Goal: Information Seeking & Learning: Learn about a topic

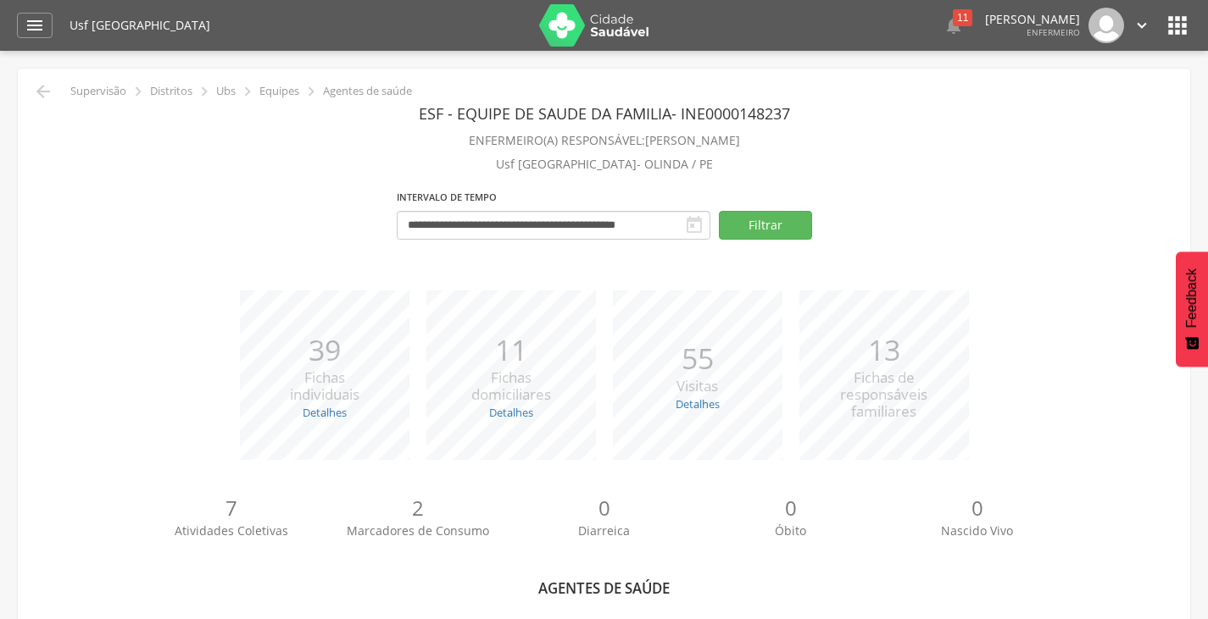
select select "*"
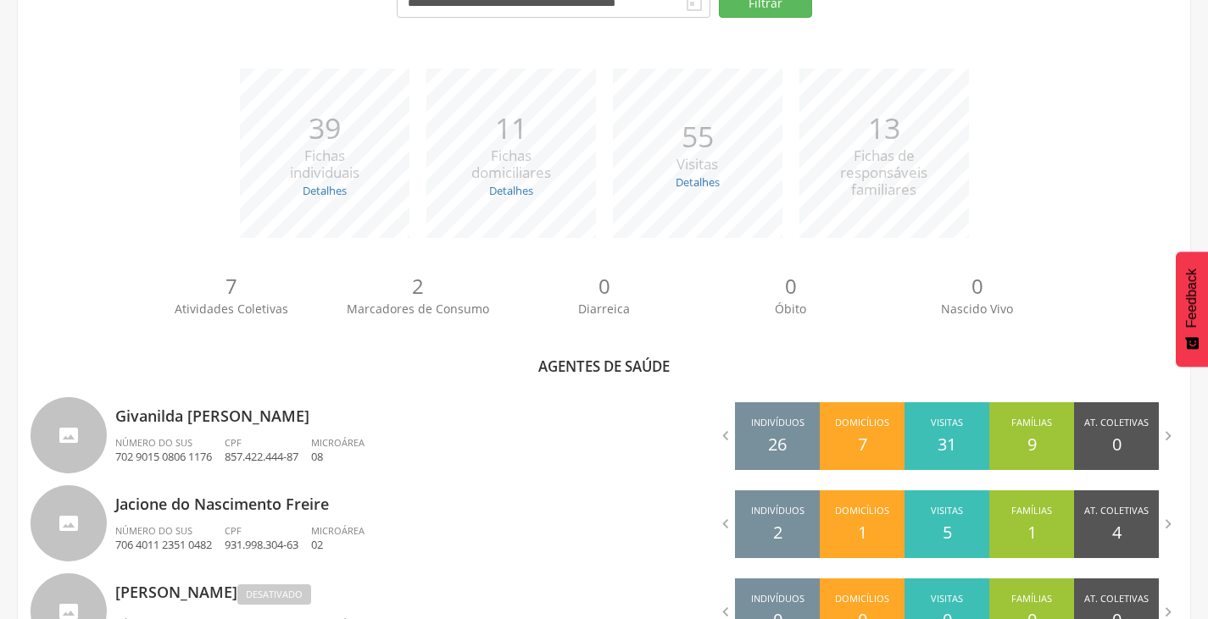
scroll to position [53, 0]
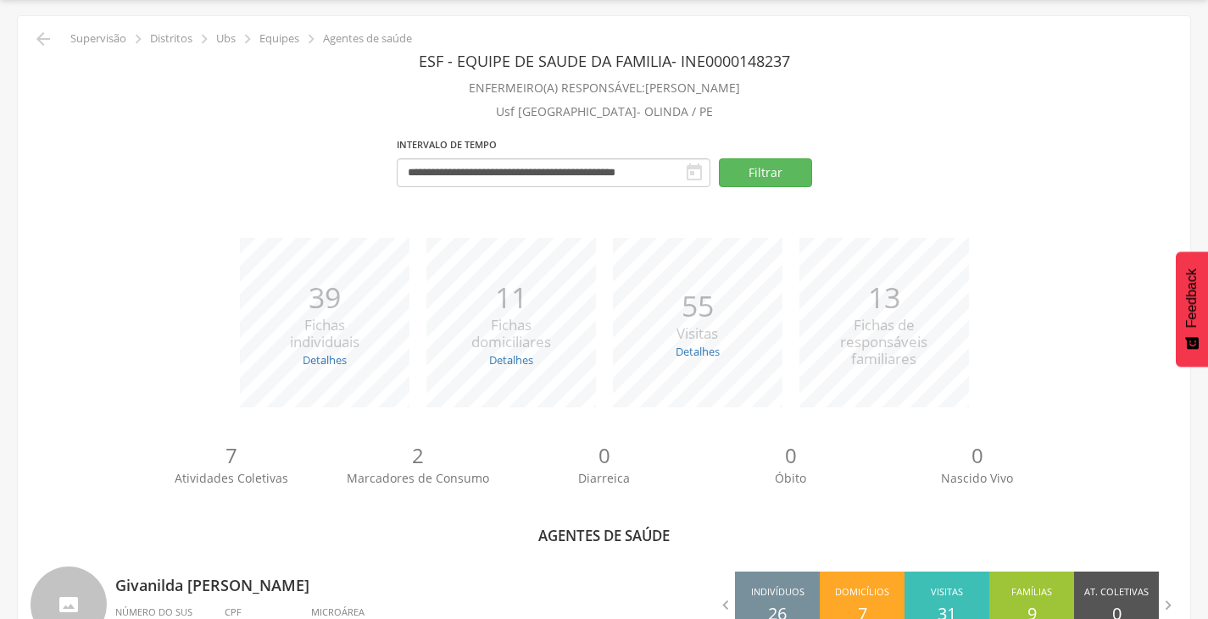
click at [698, 163] on icon "" at bounding box center [694, 173] width 20 height 20
click at [696, 173] on icon "" at bounding box center [694, 173] width 20 height 20
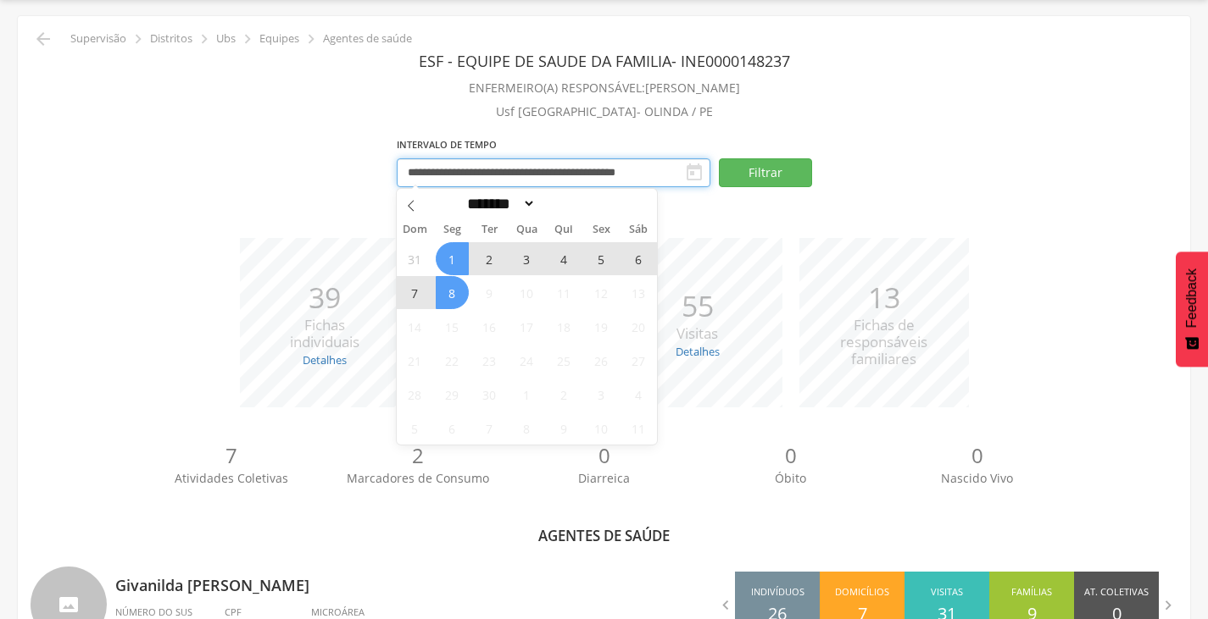
click at [594, 167] on input "**********" at bounding box center [554, 172] width 314 height 29
click at [453, 292] on span "8" at bounding box center [452, 292] width 33 height 33
type input "**********"
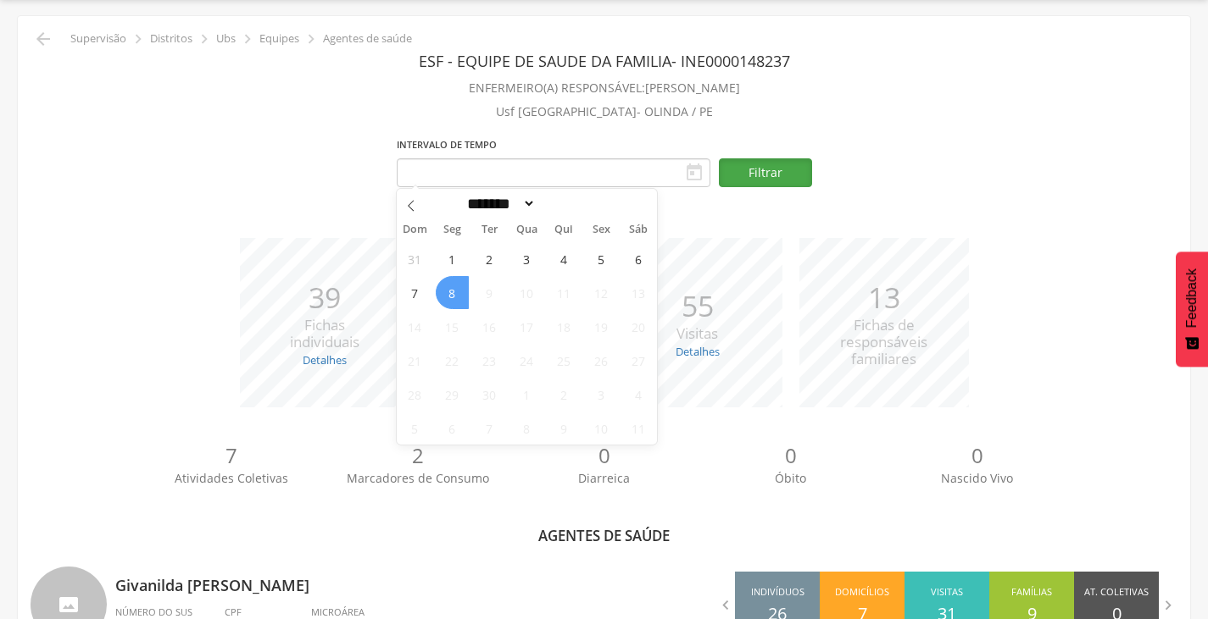
click at [790, 181] on button "Filtrar" at bounding box center [765, 172] width 93 height 29
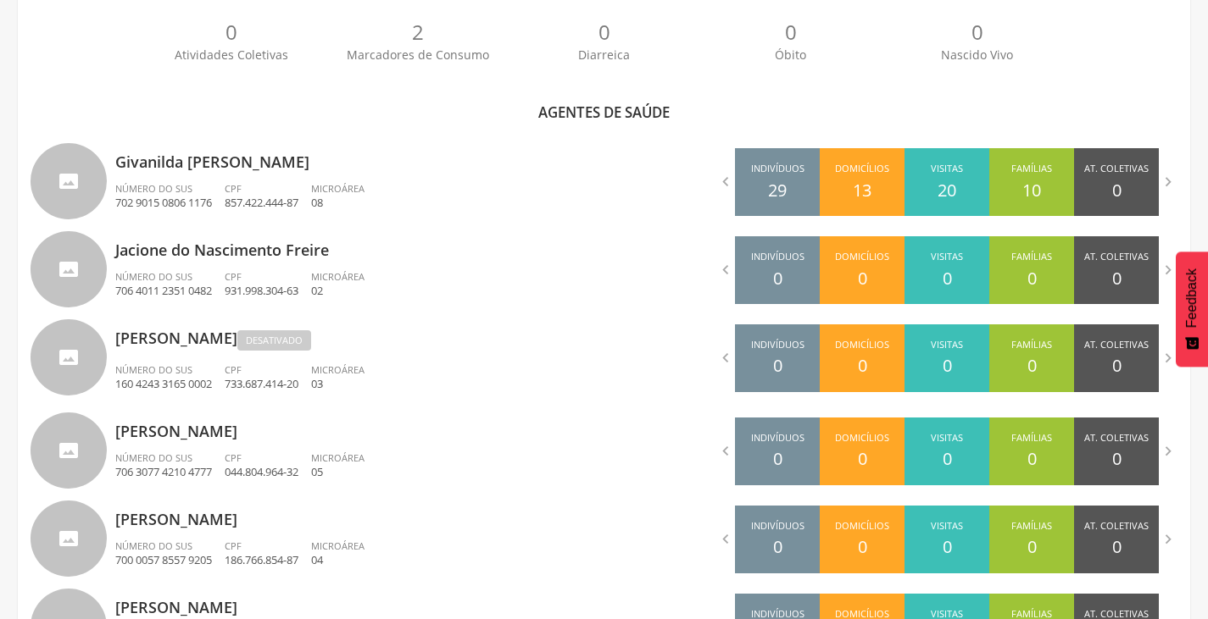
scroll to position [561, 0]
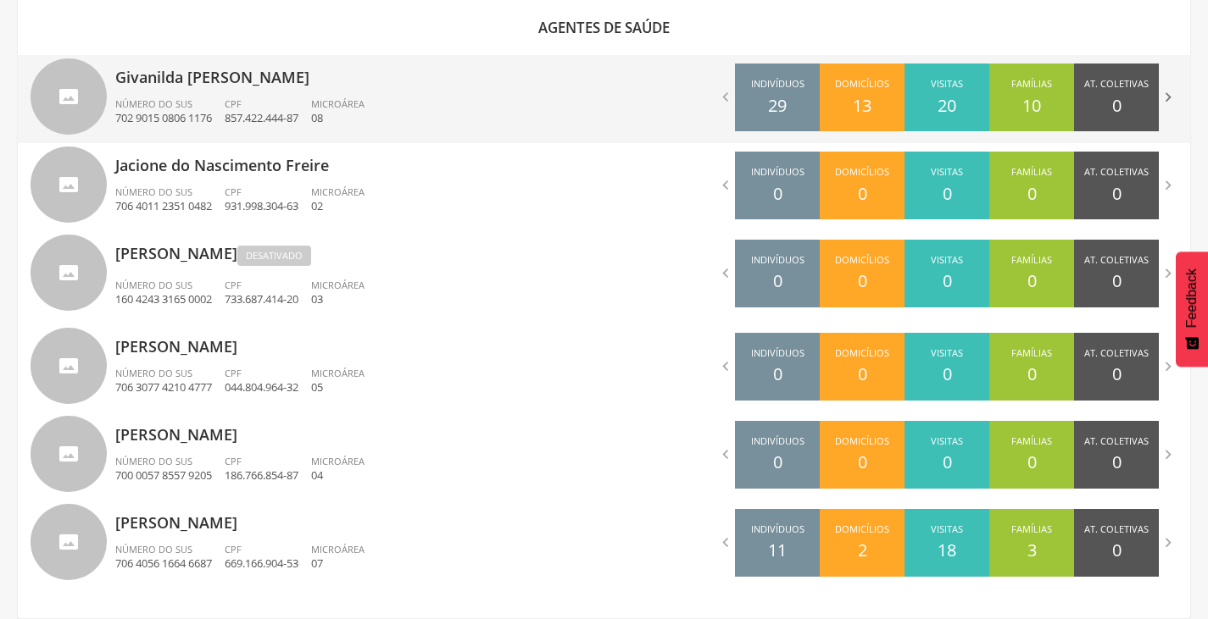
click at [1165, 93] on icon "" at bounding box center [1167, 97] width 19 height 19
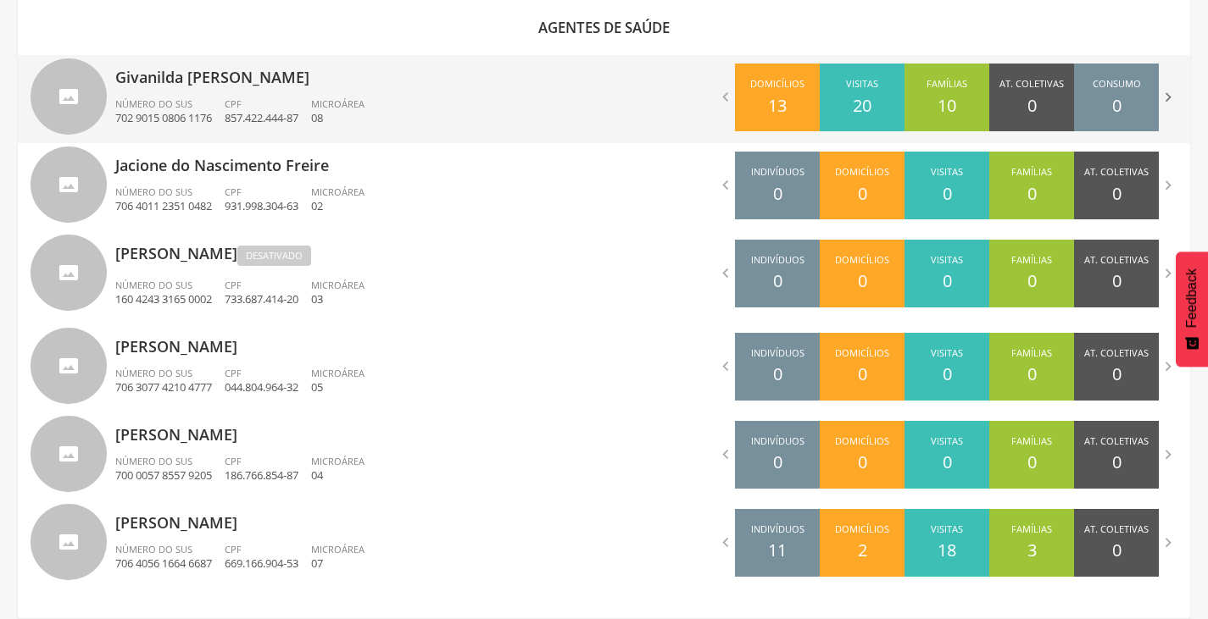
click at [1165, 93] on icon "" at bounding box center [1167, 97] width 19 height 19
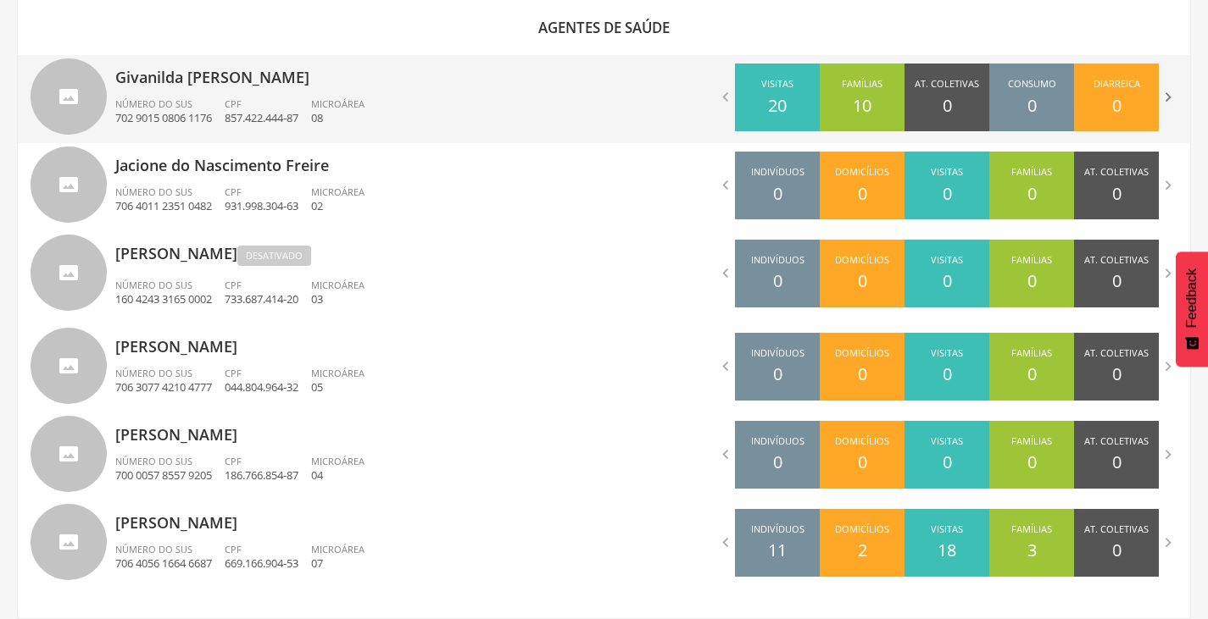
click at [1165, 93] on icon "" at bounding box center [1167, 97] width 19 height 19
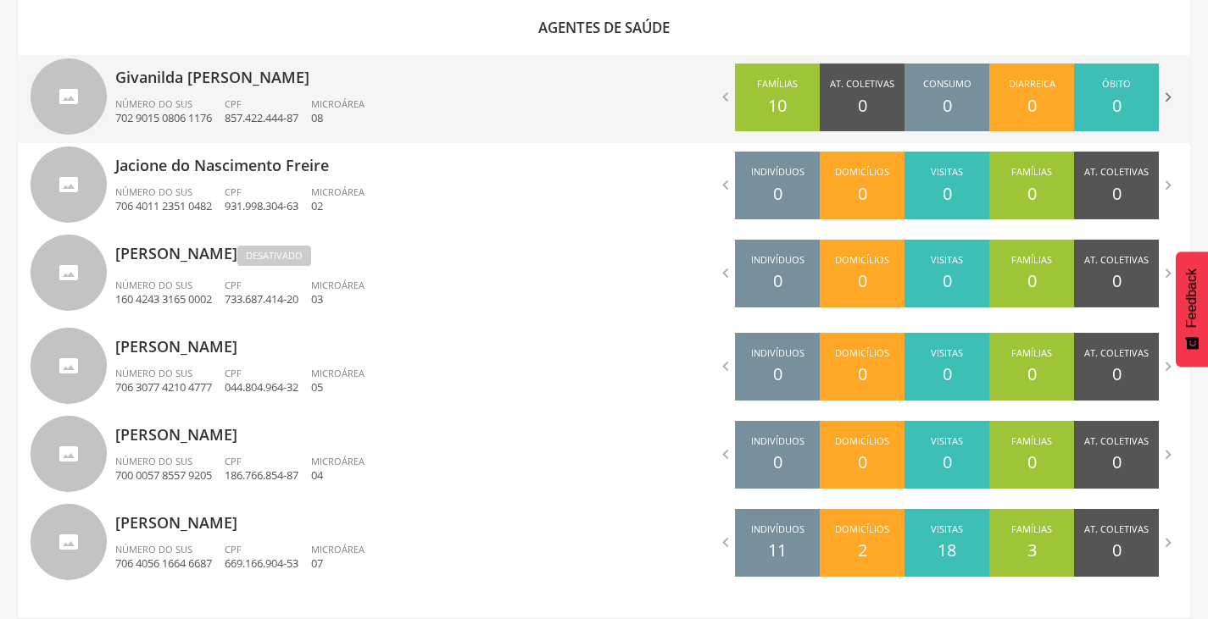
click at [1165, 93] on icon "" at bounding box center [1167, 97] width 19 height 19
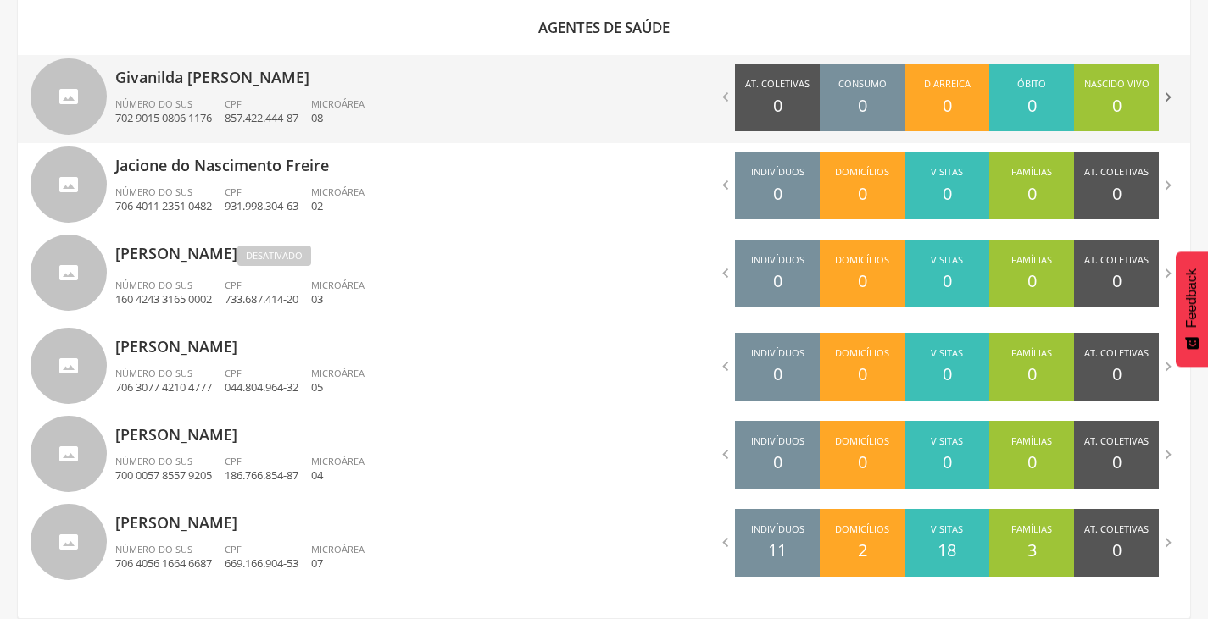
click at [1165, 93] on icon "" at bounding box center [1167, 97] width 19 height 19
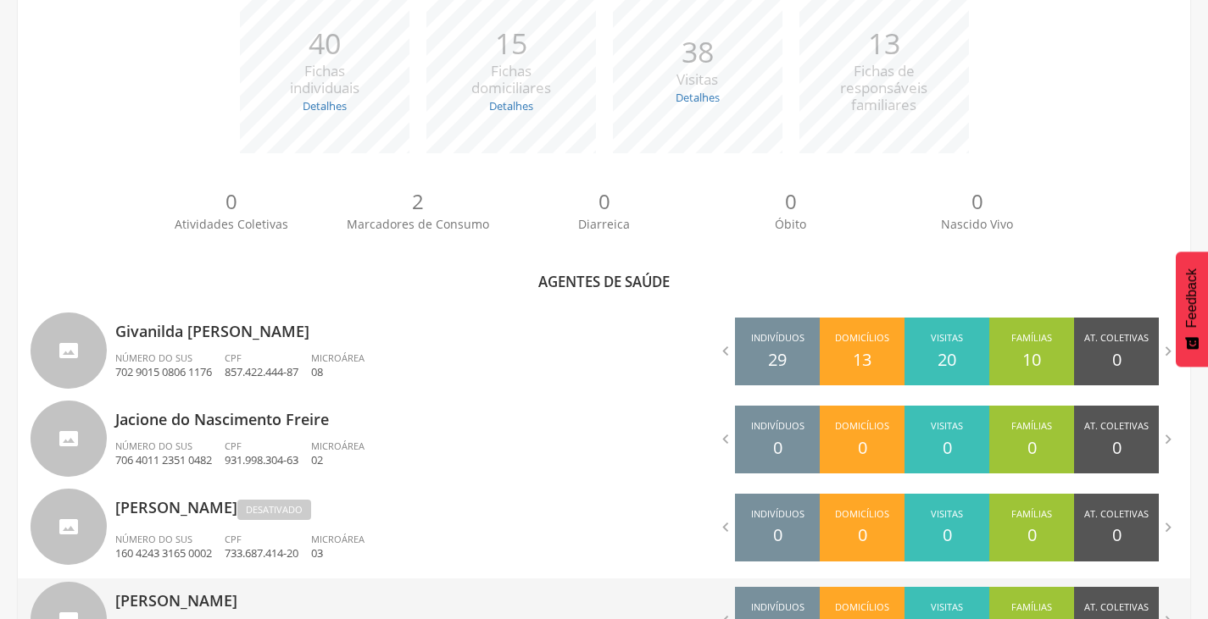
scroll to position [137, 0]
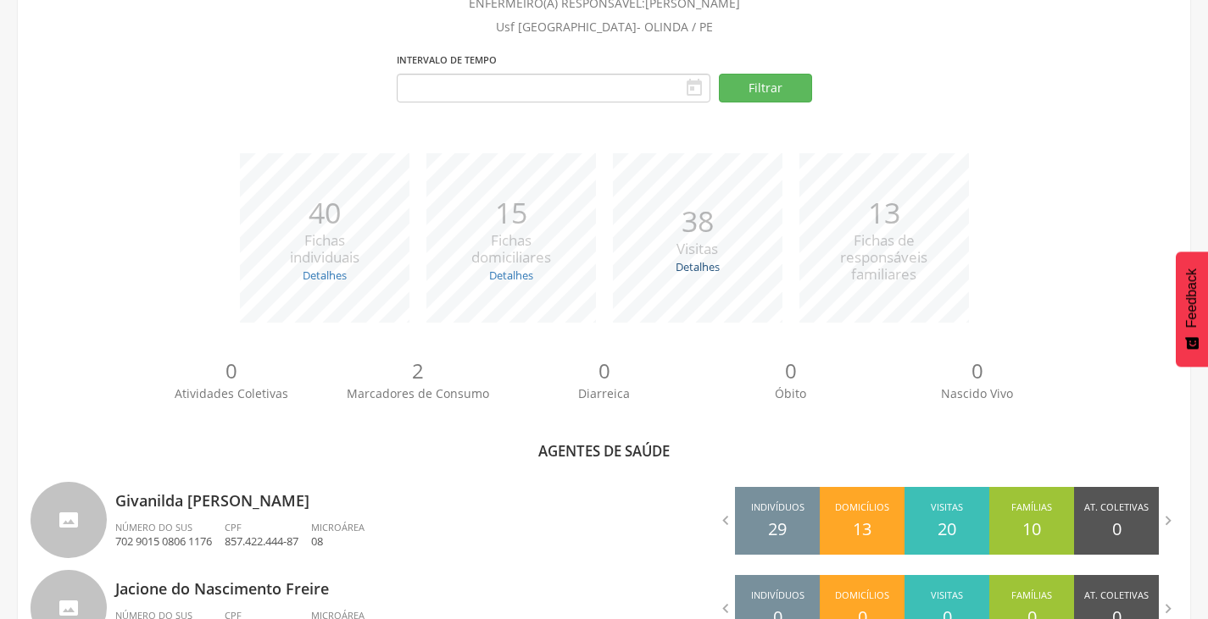
click at [704, 268] on link "Detalhes" at bounding box center [697, 266] width 44 height 15
click at [518, 269] on link "Detalhes" at bounding box center [511, 275] width 44 height 15
click at [314, 273] on link "Detalhes" at bounding box center [325, 275] width 44 height 15
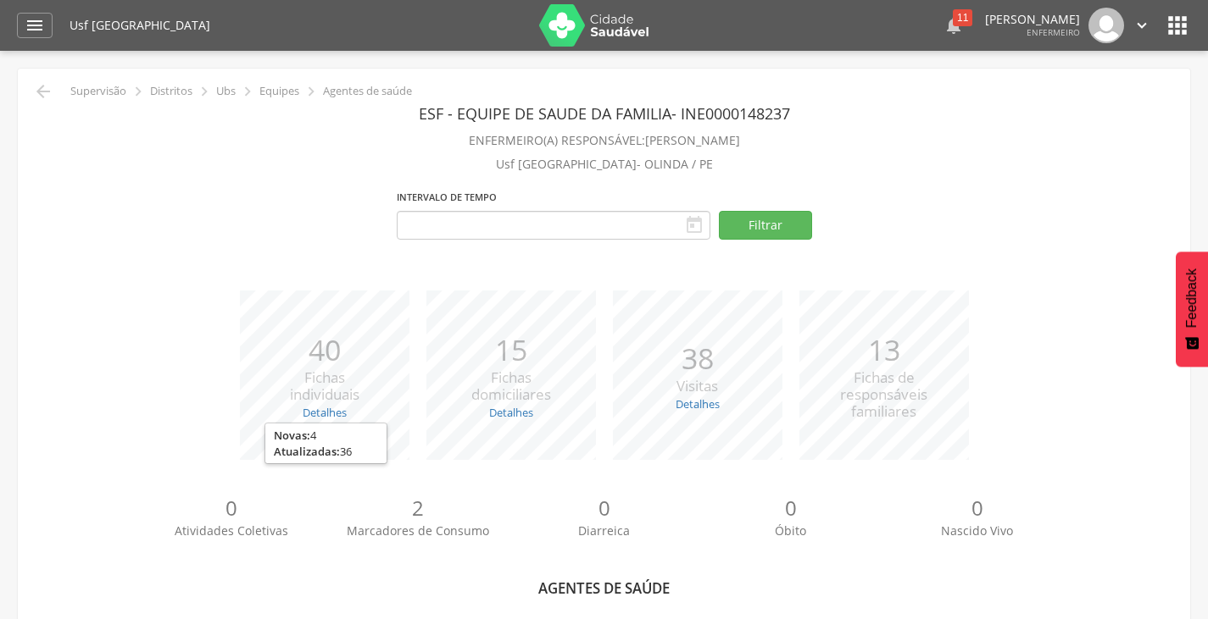
click at [953, 22] on div "11" at bounding box center [962, 17] width 19 height 17
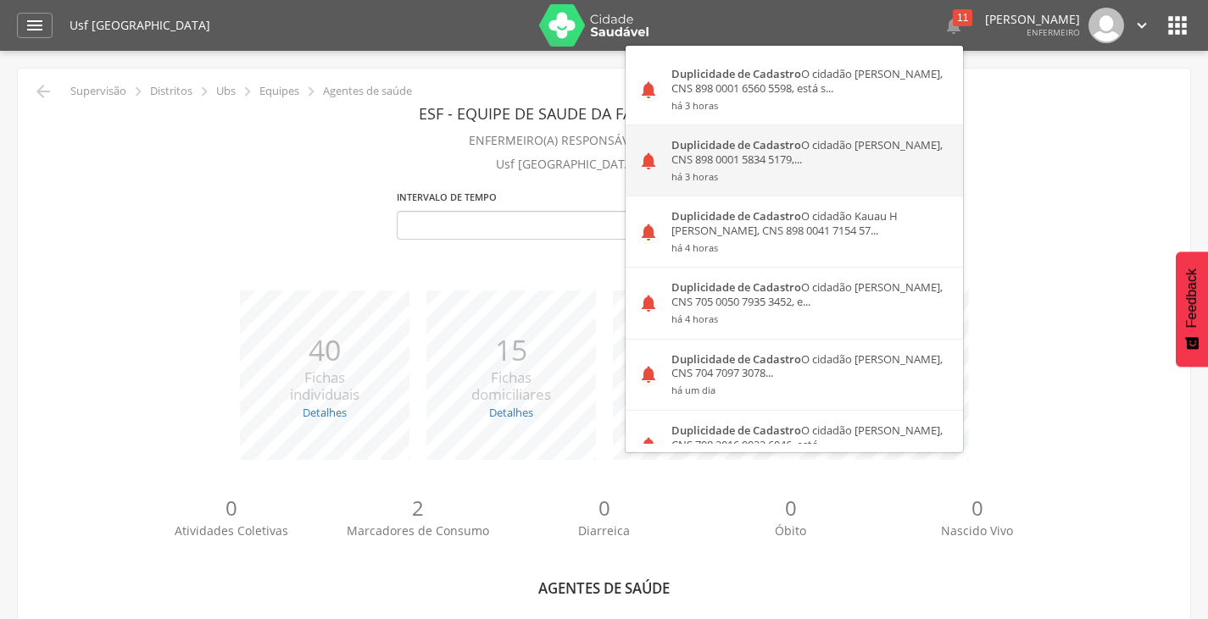
scroll to position [394, 0]
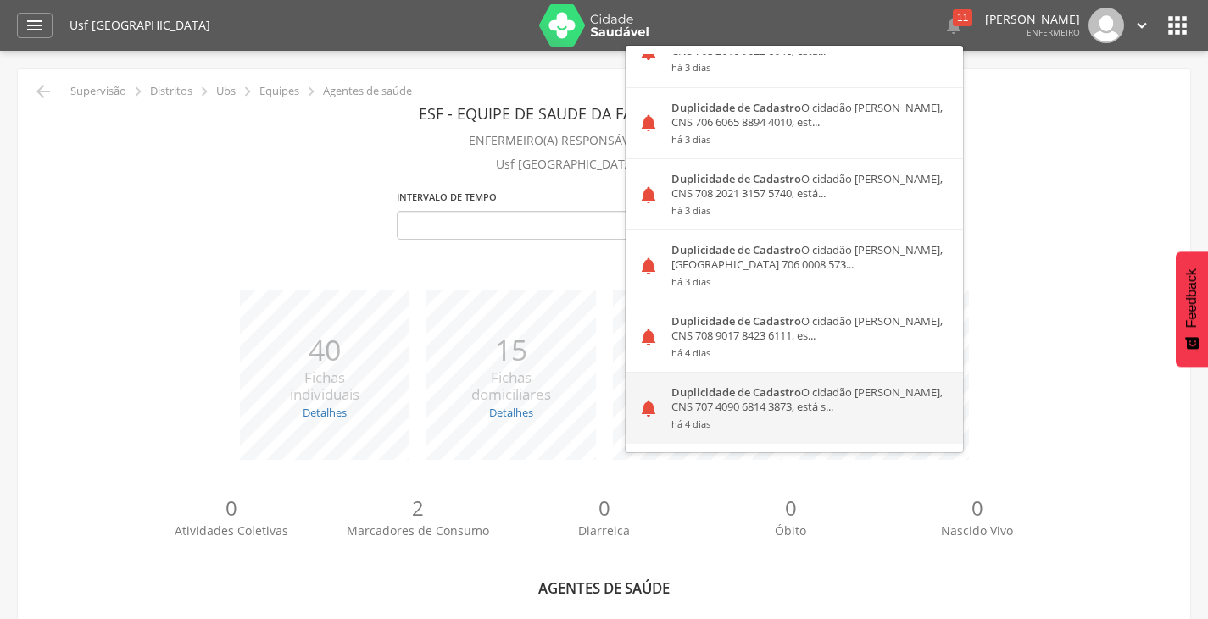
click at [707, 392] on strong "Duplicidade de Cadastro" at bounding box center [736, 392] width 130 height 15
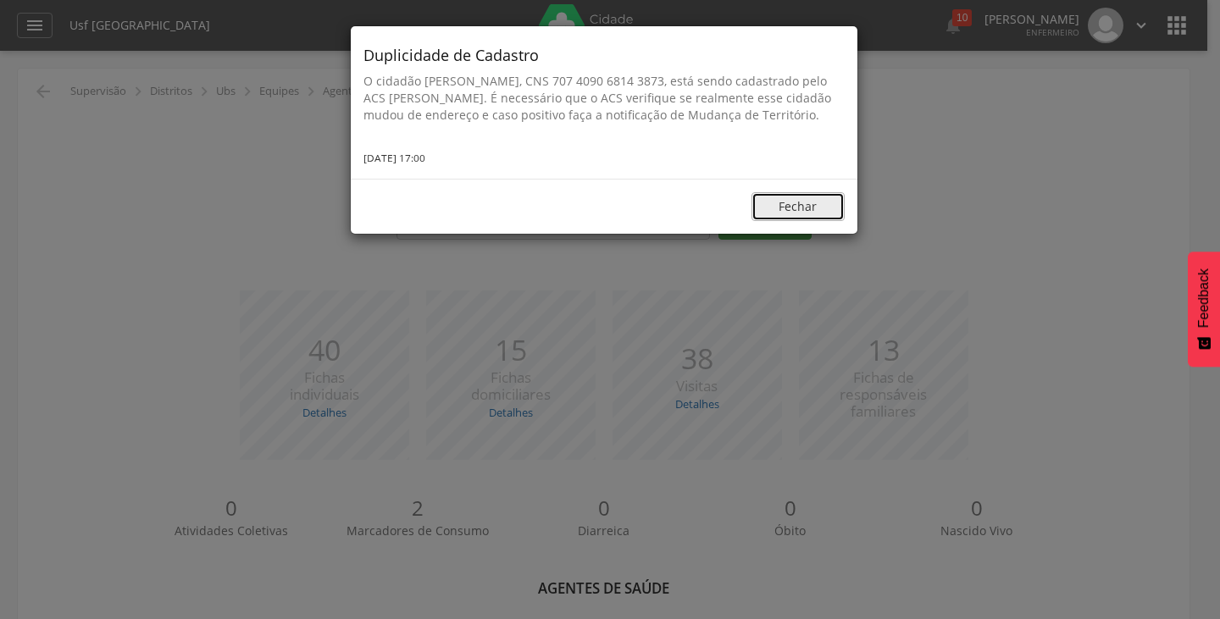
click at [776, 220] on button "Fechar" at bounding box center [798, 206] width 93 height 29
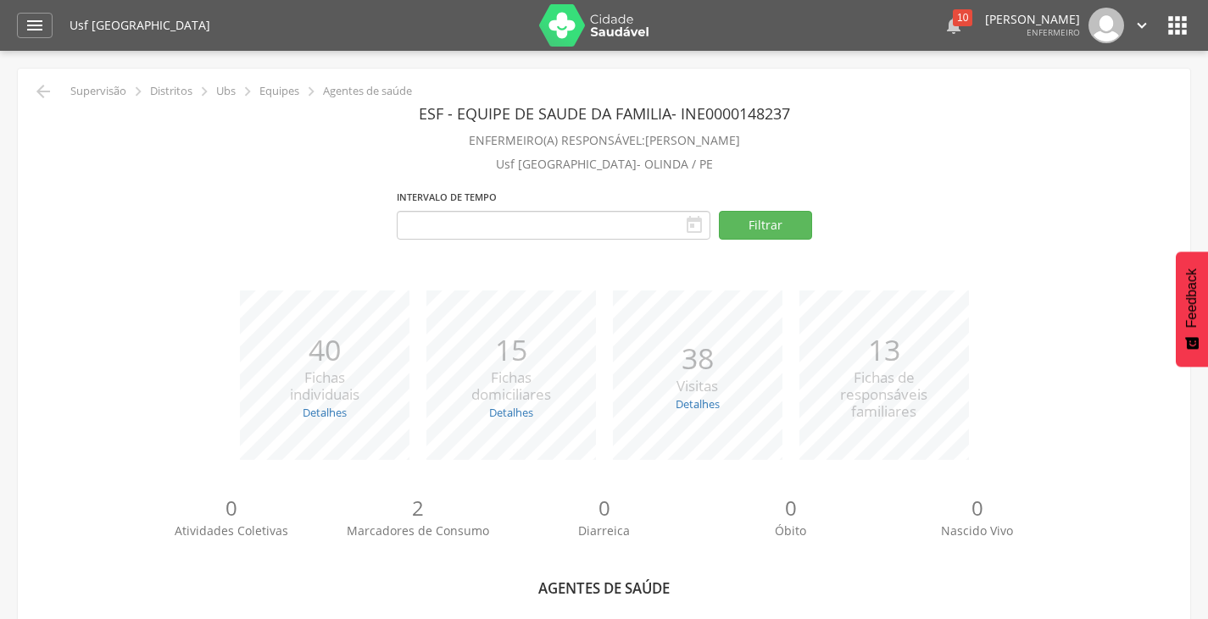
click at [953, 25] on div "10" at bounding box center [962, 17] width 19 height 17
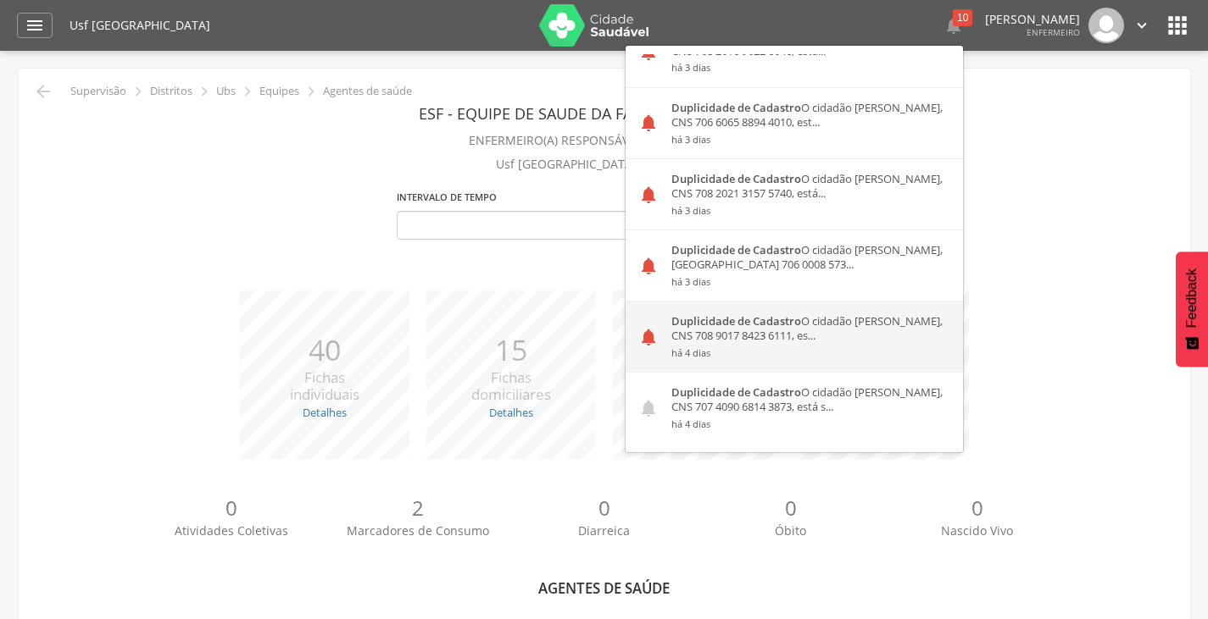
click at [684, 336] on div "Duplicidade de Cadastro O cidadão [PERSON_NAME], CNS 708 9017 8423 6111, es... …" at bounding box center [810, 337] width 304 height 70
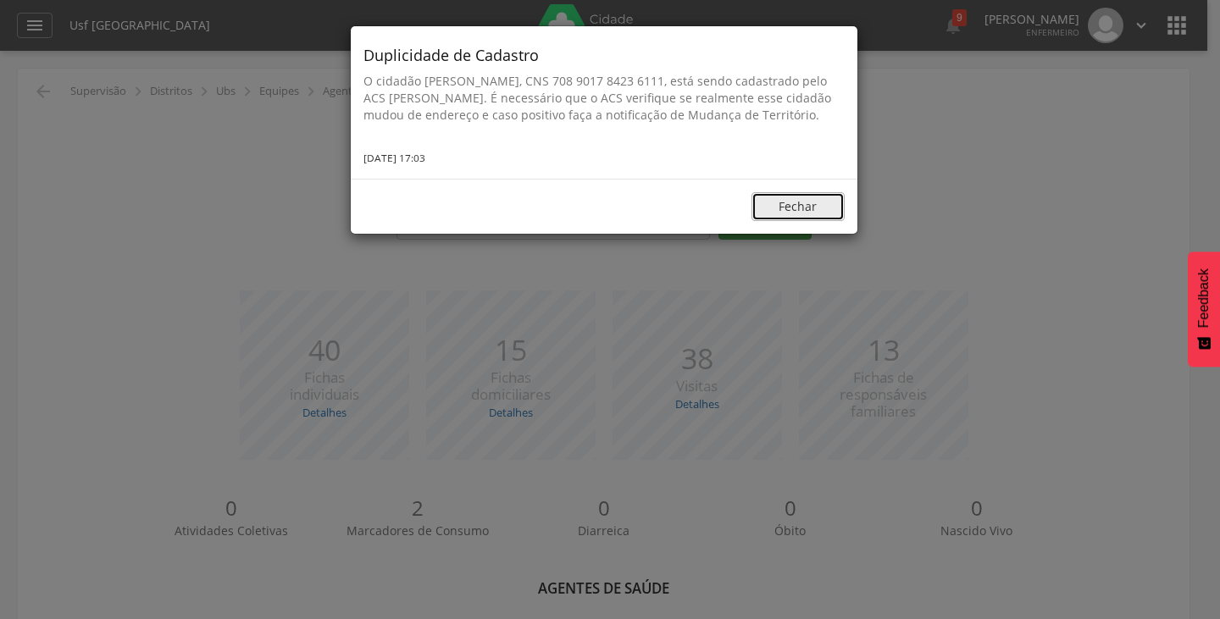
click at [783, 221] on button "Fechar" at bounding box center [798, 206] width 93 height 29
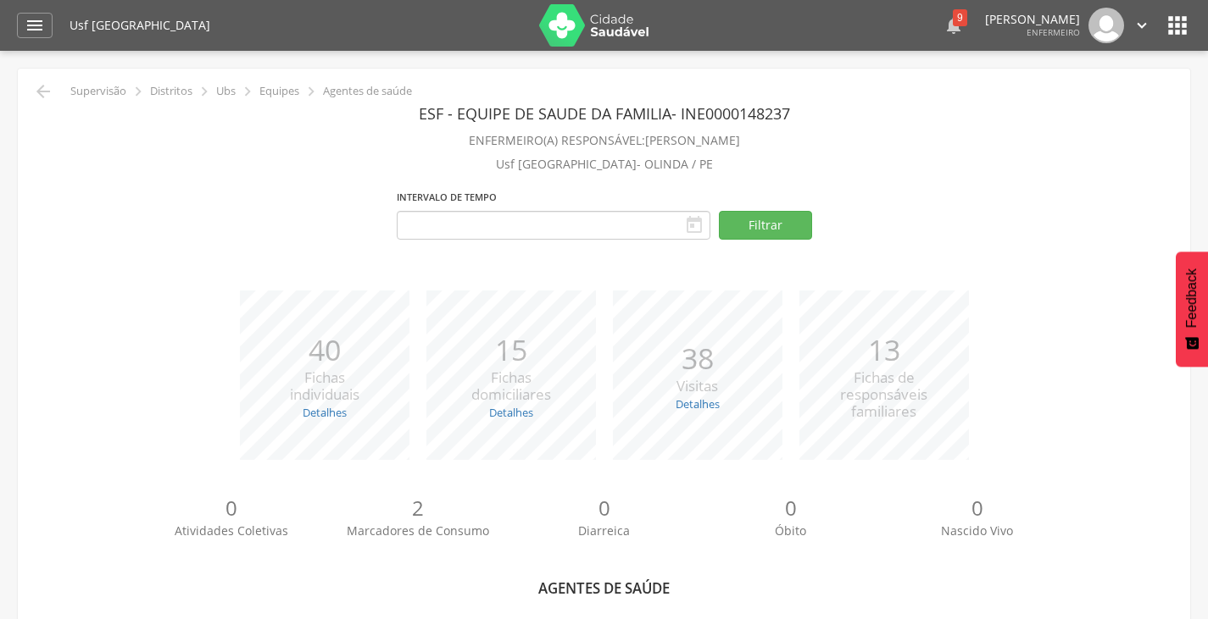
click at [943, 25] on icon "" at bounding box center [953, 25] width 20 height 20
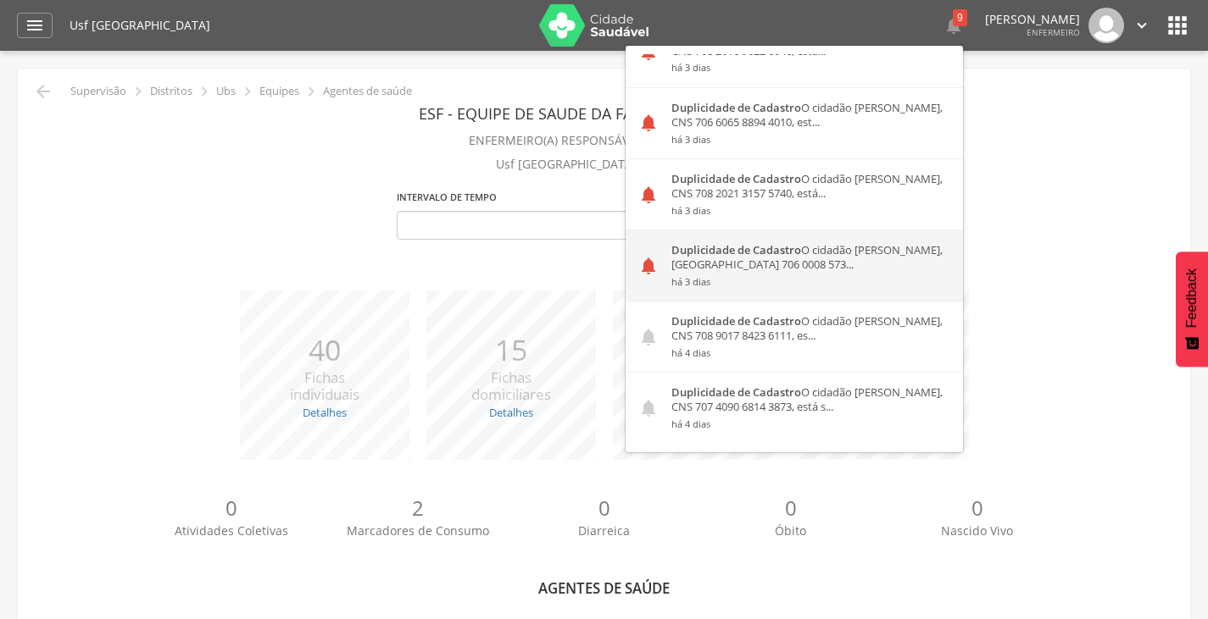
click at [703, 263] on div "Duplicidade de Cadastro O cidadão [PERSON_NAME], CNS 706 0008 573... há 3 dias" at bounding box center [810, 266] width 304 height 70
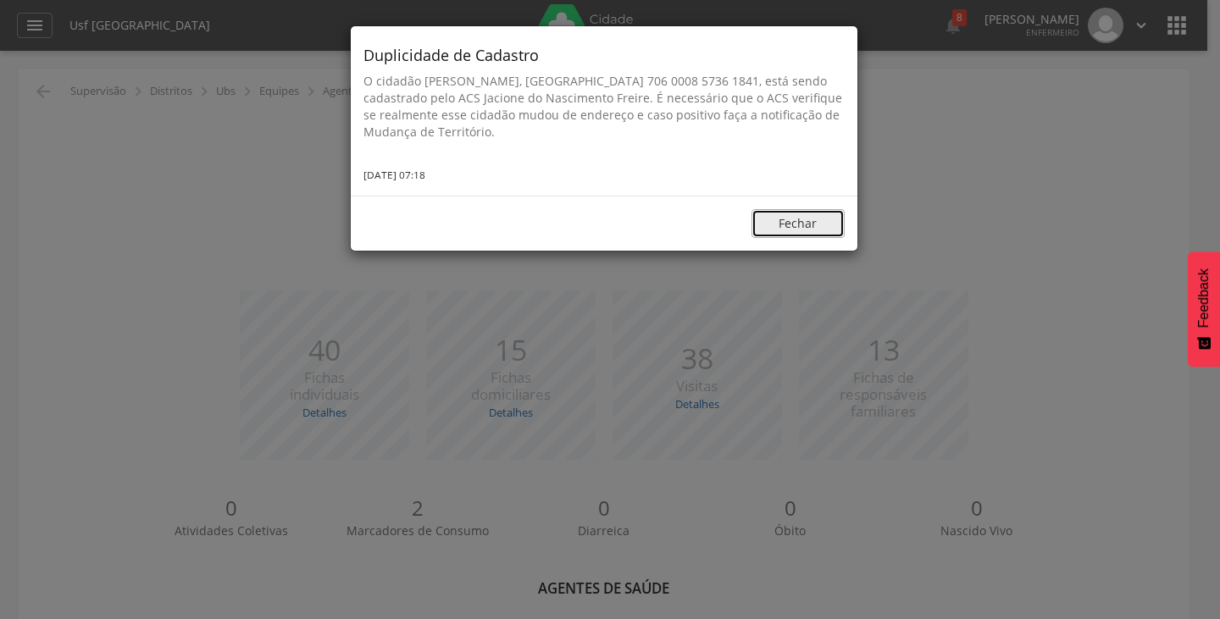
click at [789, 214] on button "Fechar" at bounding box center [798, 223] width 93 height 29
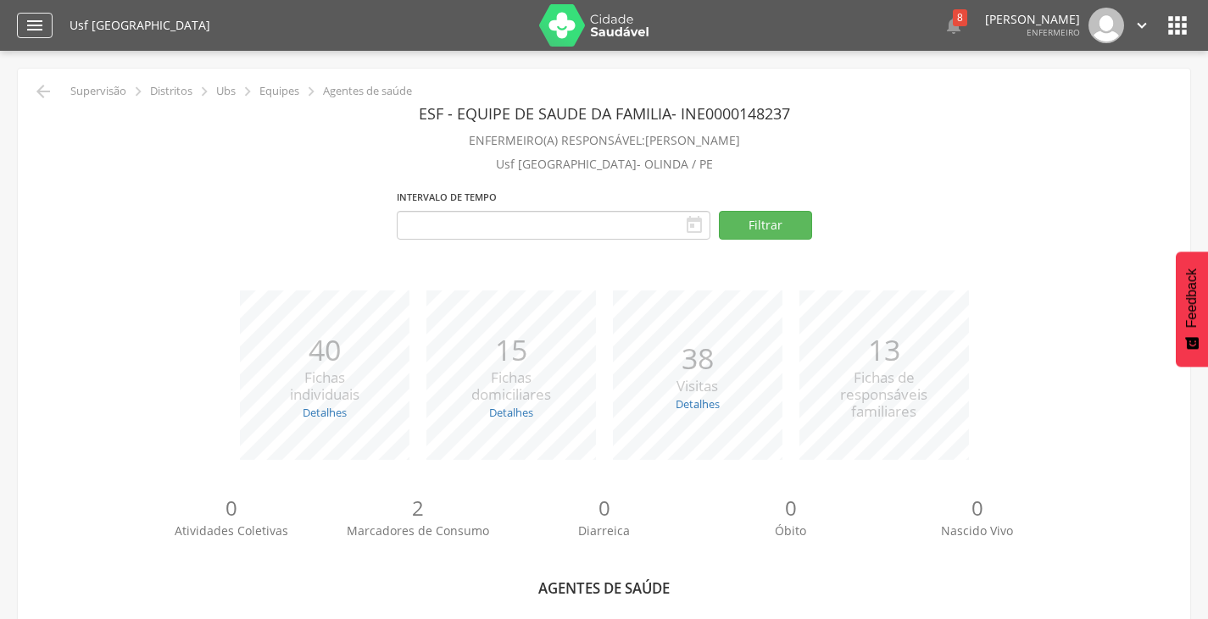
click at [29, 15] on icon "" at bounding box center [35, 25] width 20 height 20
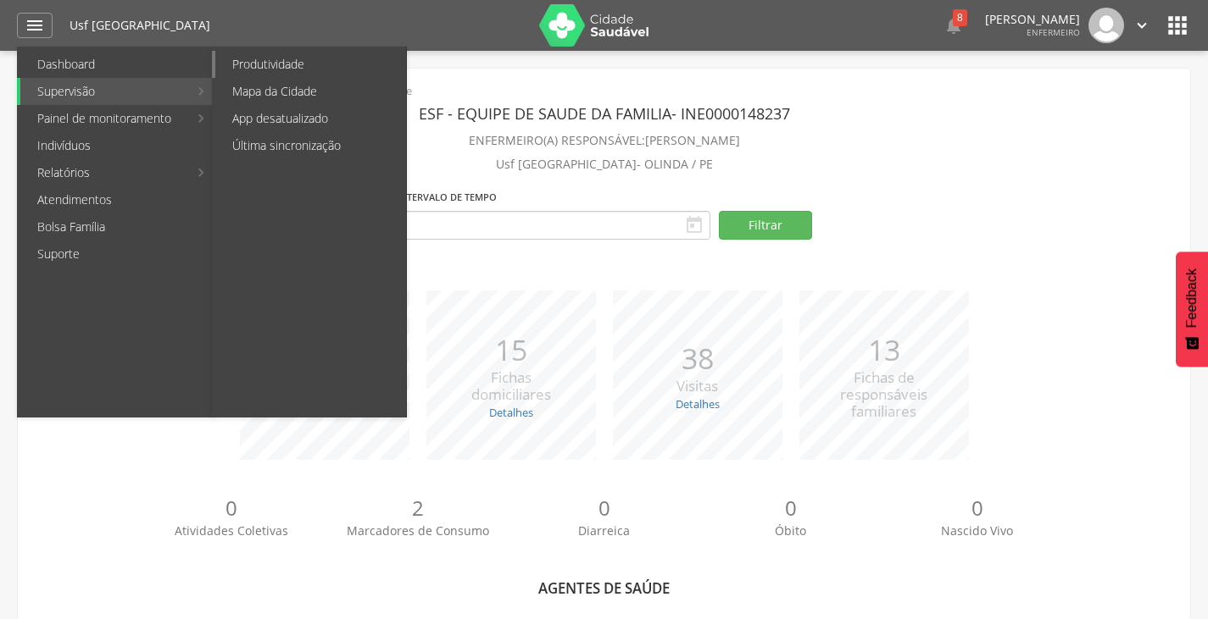
click at [275, 65] on link "Produtividade" at bounding box center [310, 64] width 191 height 27
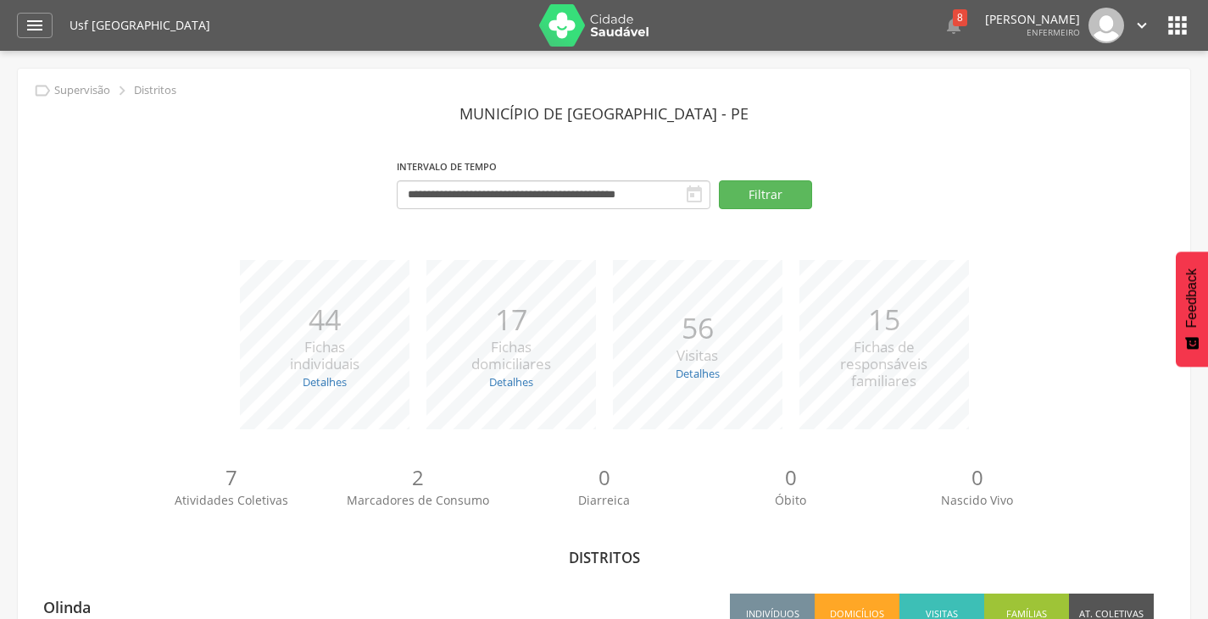
scroll to position [81, 0]
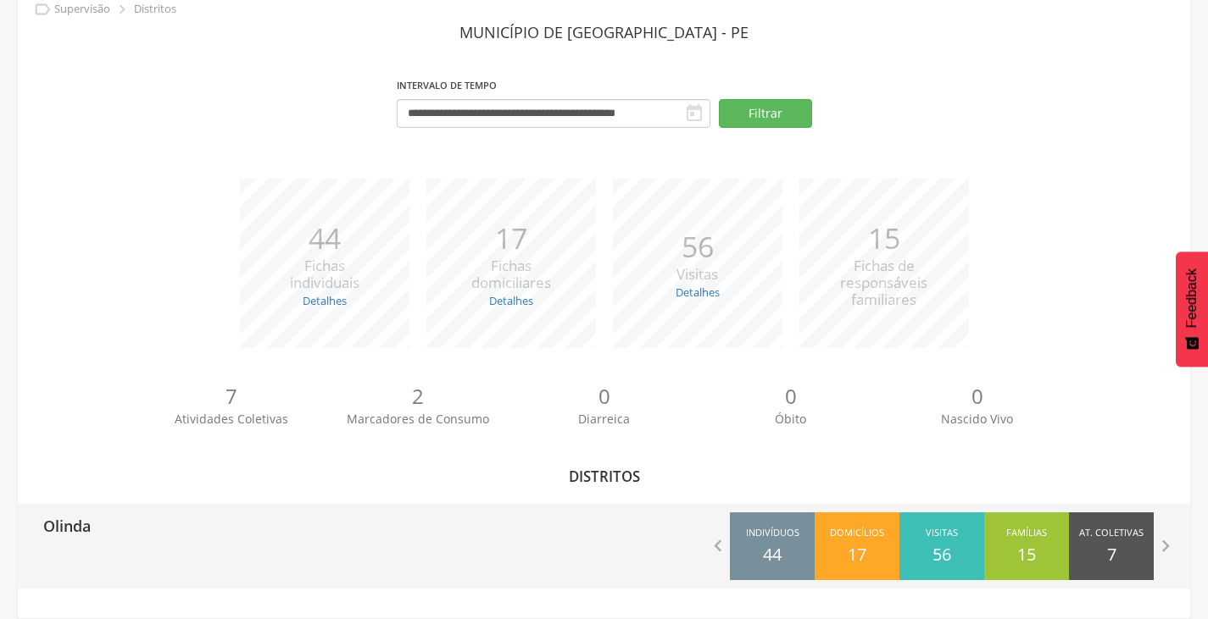
click at [70, 518] on p "Olinda" at bounding box center [66, 521] width 47 height 34
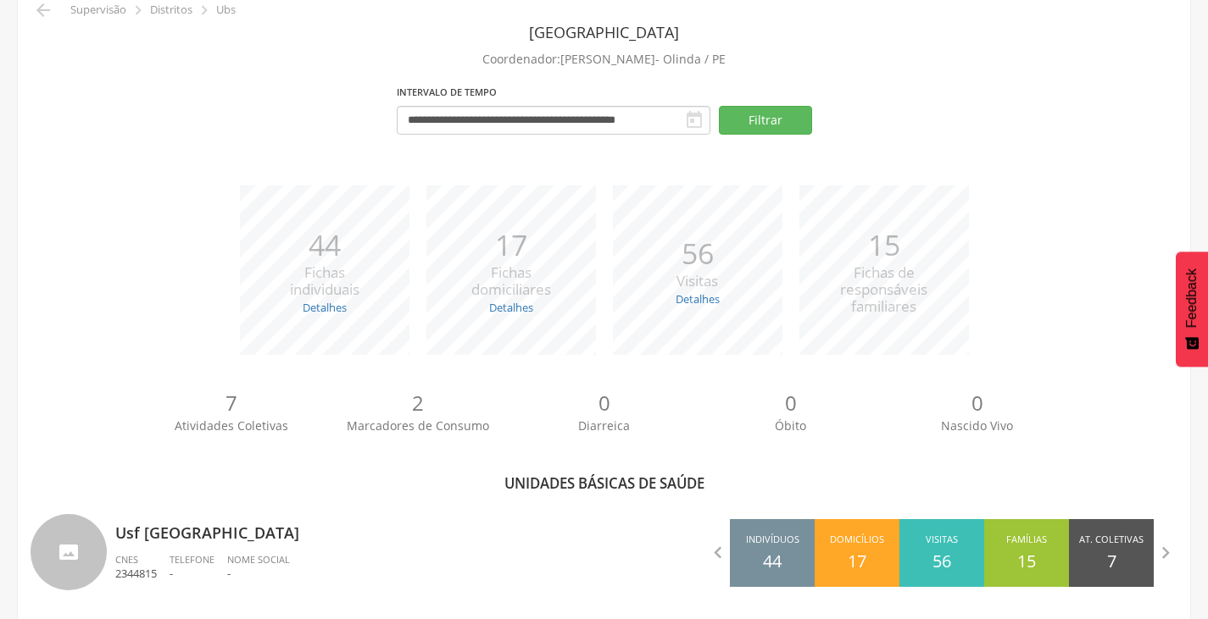
scroll to position [92, 0]
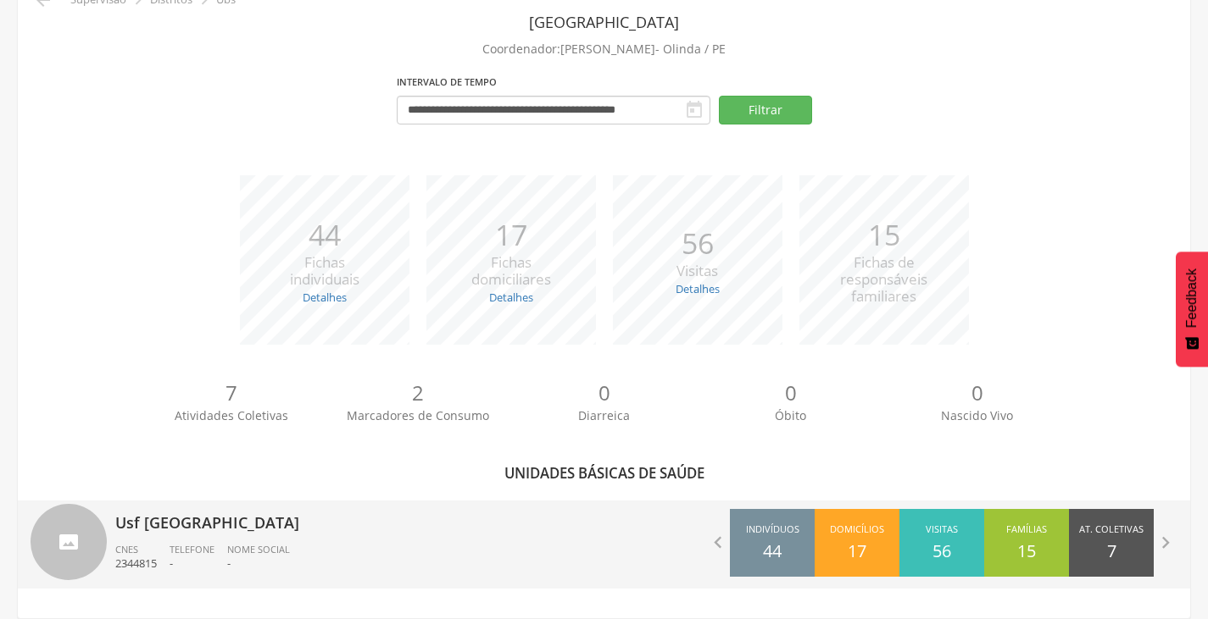
click at [161, 521] on p "Usf [GEOGRAPHIC_DATA]" at bounding box center [353, 518] width 476 height 34
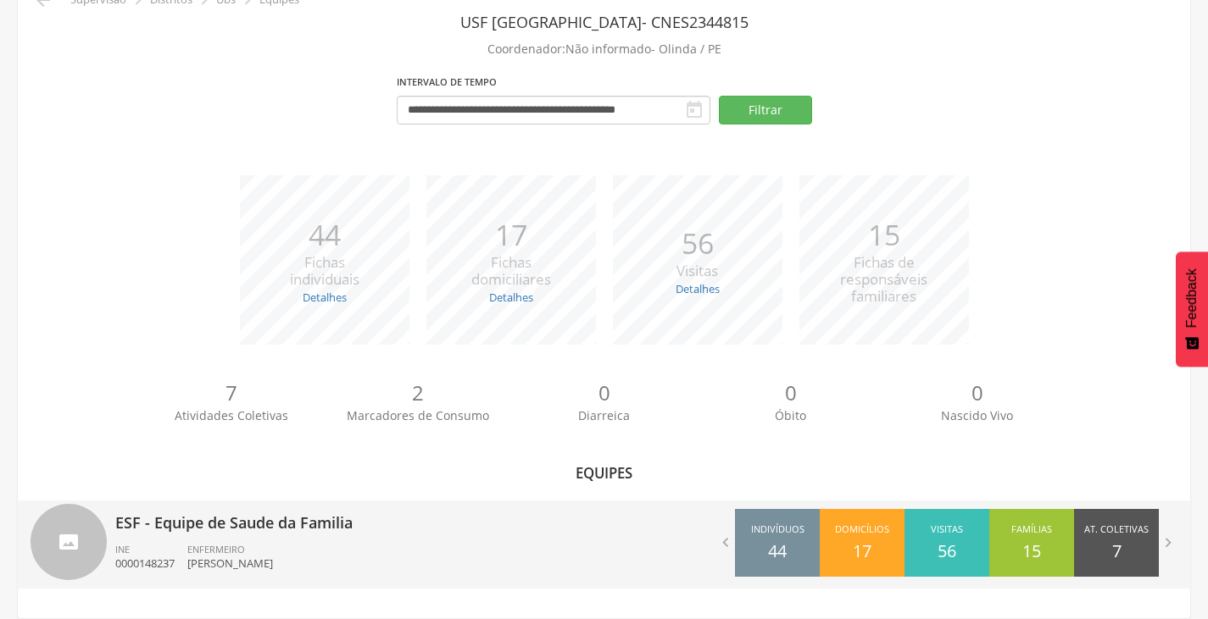
click at [222, 520] on p "ESF - Equipe de Saude da Familia" at bounding box center [353, 518] width 476 height 34
type input "**********"
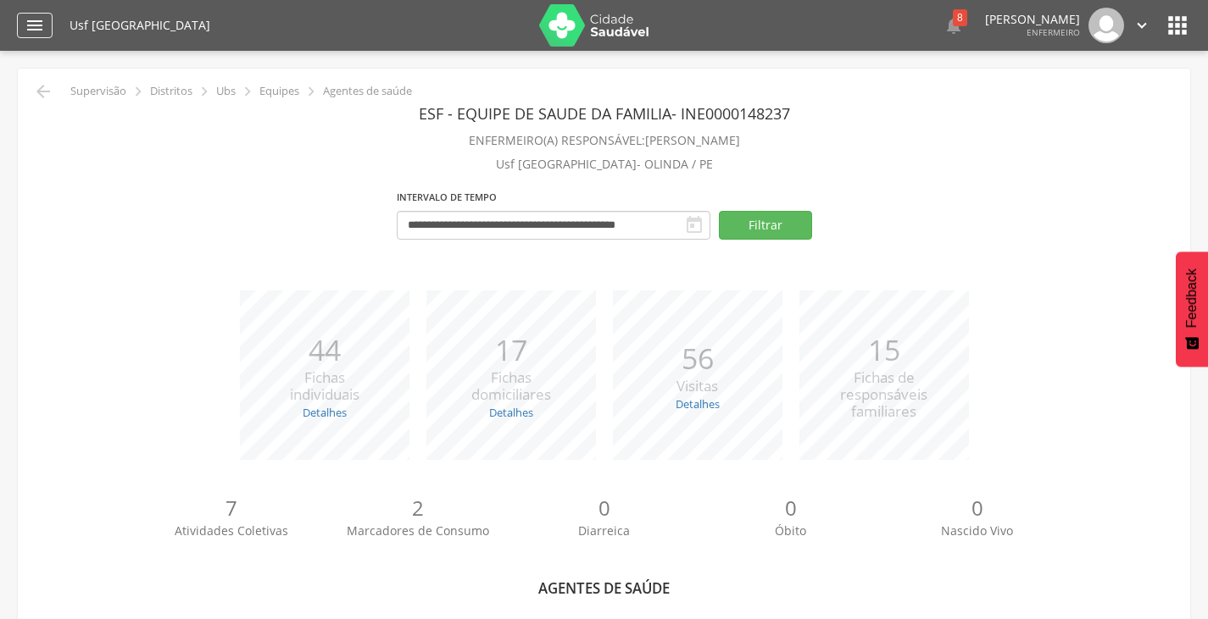
click at [35, 28] on icon "" at bounding box center [35, 25] width 20 height 20
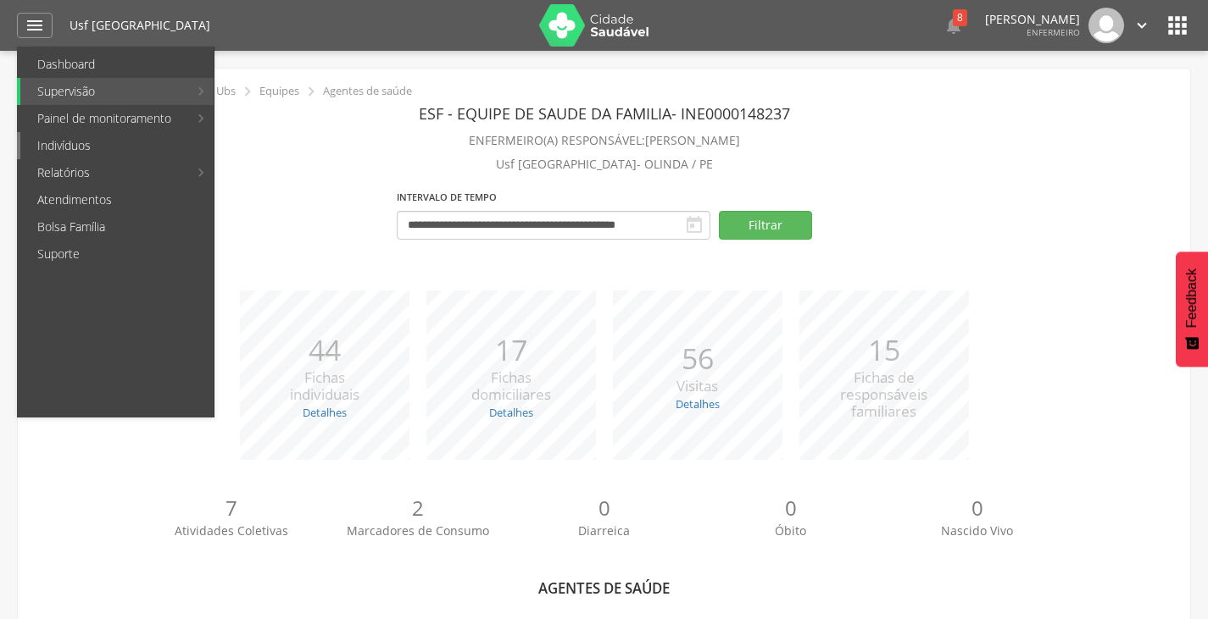
click at [65, 145] on link "Indivíduos" at bounding box center [116, 145] width 193 height 27
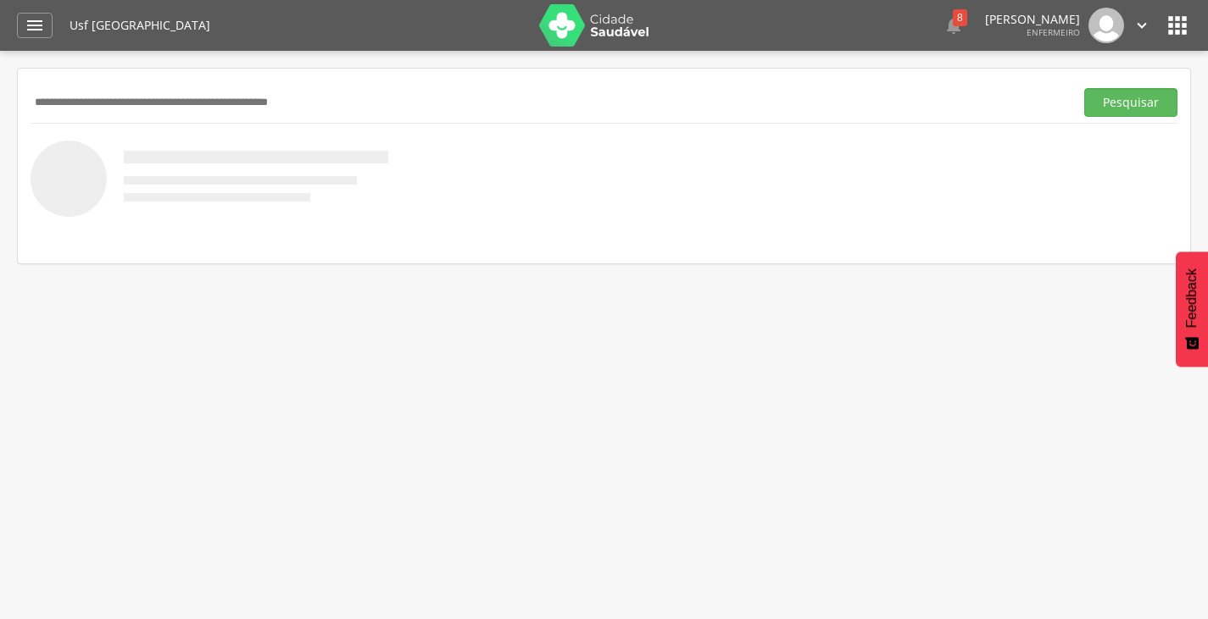
click at [55, 25] on div " Dashboard Supervisão Produtividade Mapa da Cidade App desatualizado Última si…" at bounding box center [604, 25] width 1174 height 51
click at [26, 32] on icon "" at bounding box center [35, 25] width 20 height 20
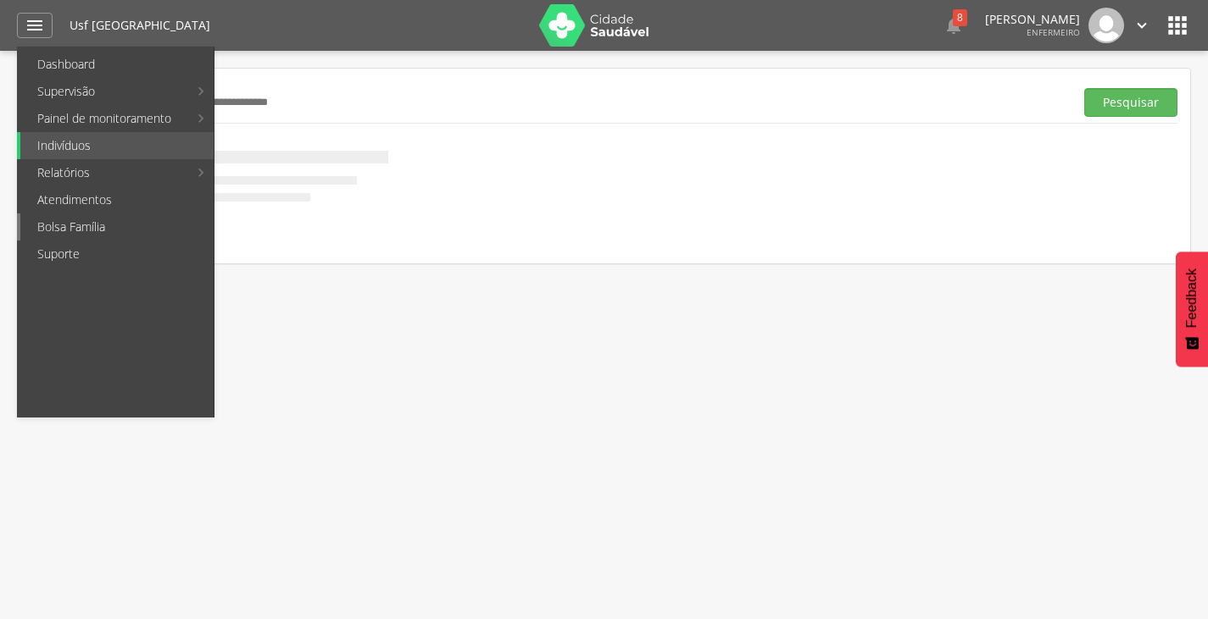
click at [73, 220] on link "Bolsa Família" at bounding box center [116, 227] width 193 height 27
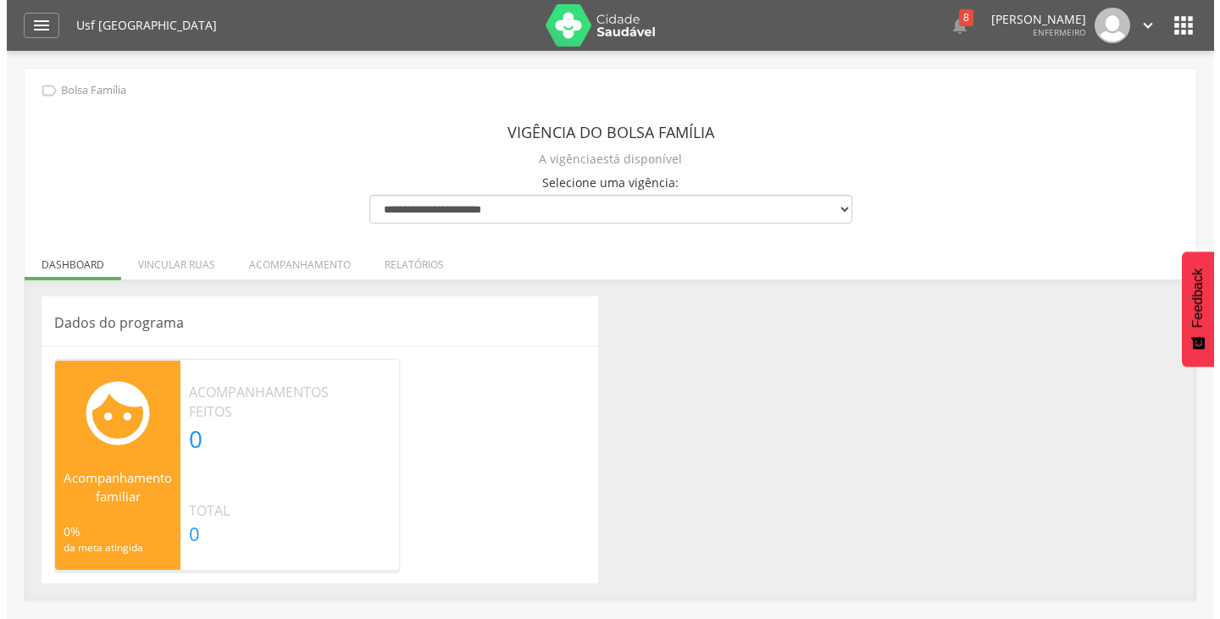
scroll to position [51, 0]
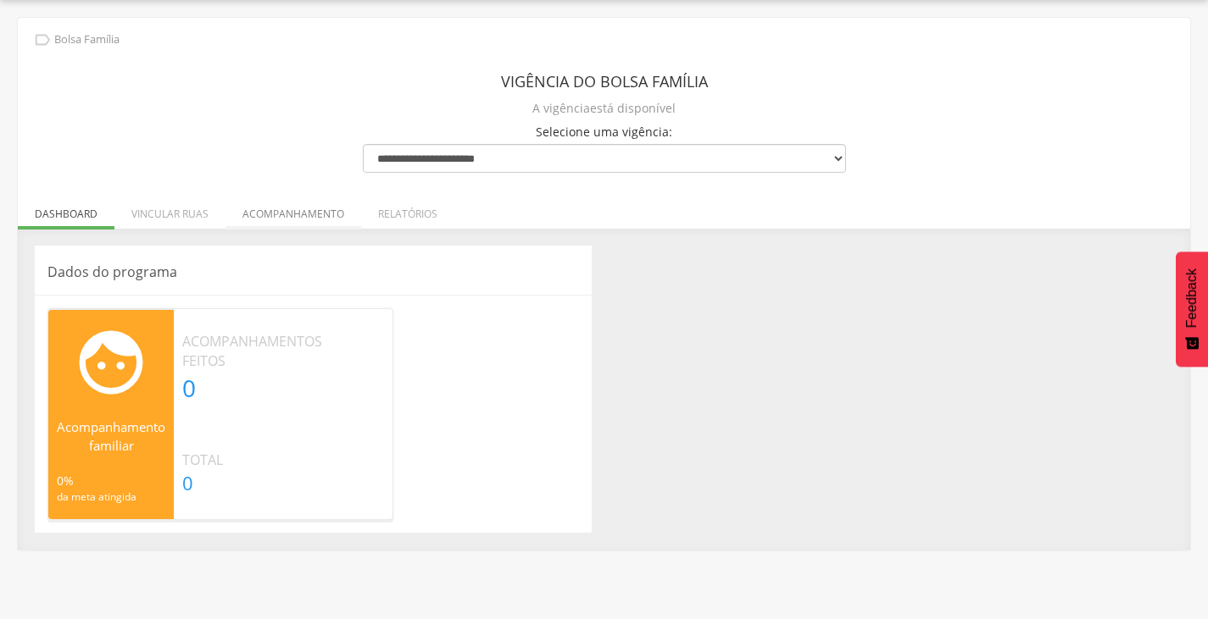
click at [323, 210] on li "Acompanhamento" at bounding box center [293, 210] width 136 height 40
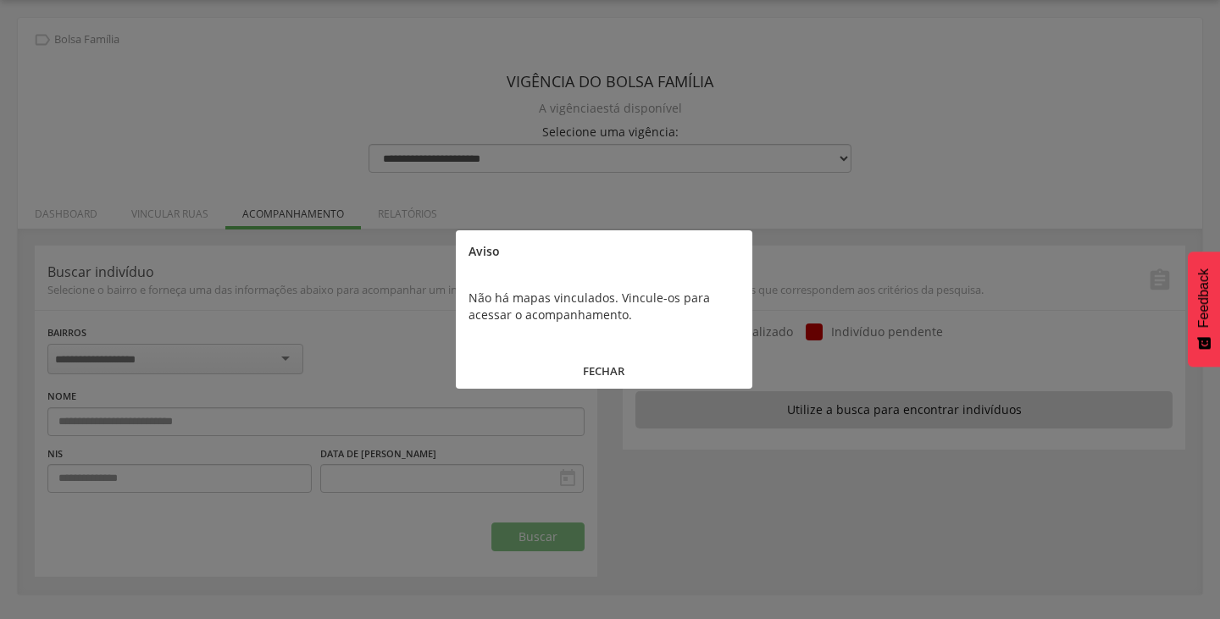
click at [592, 363] on button "FECHAR" at bounding box center [604, 371] width 297 height 36
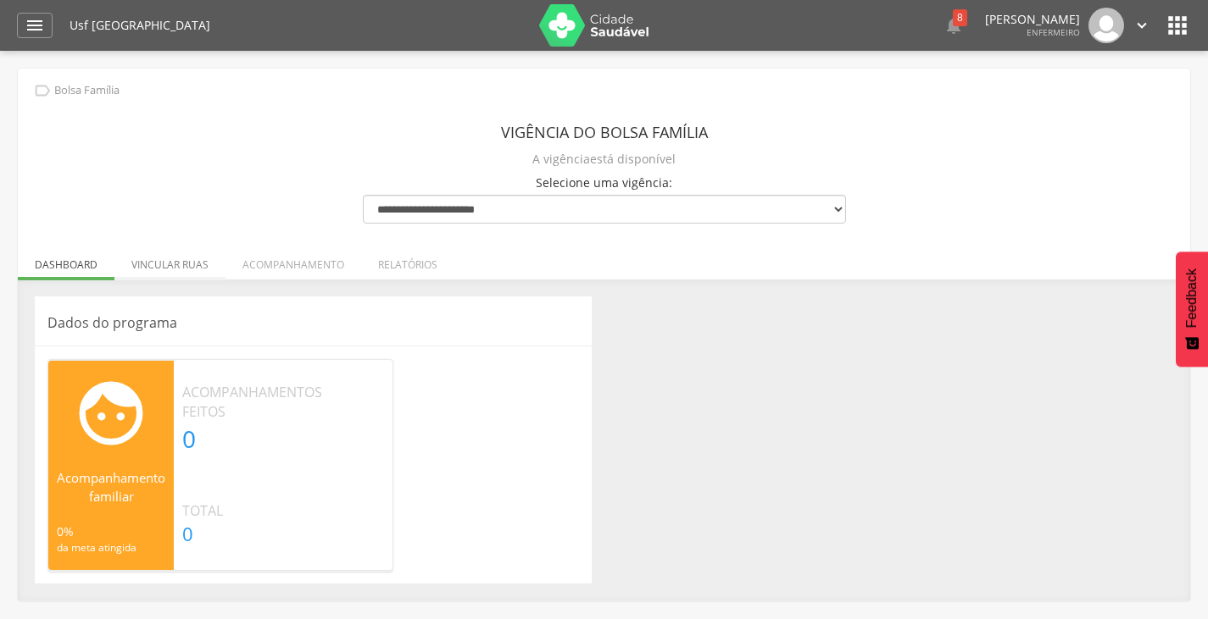
click at [155, 253] on li "Vincular ruas" at bounding box center [169, 261] width 111 height 40
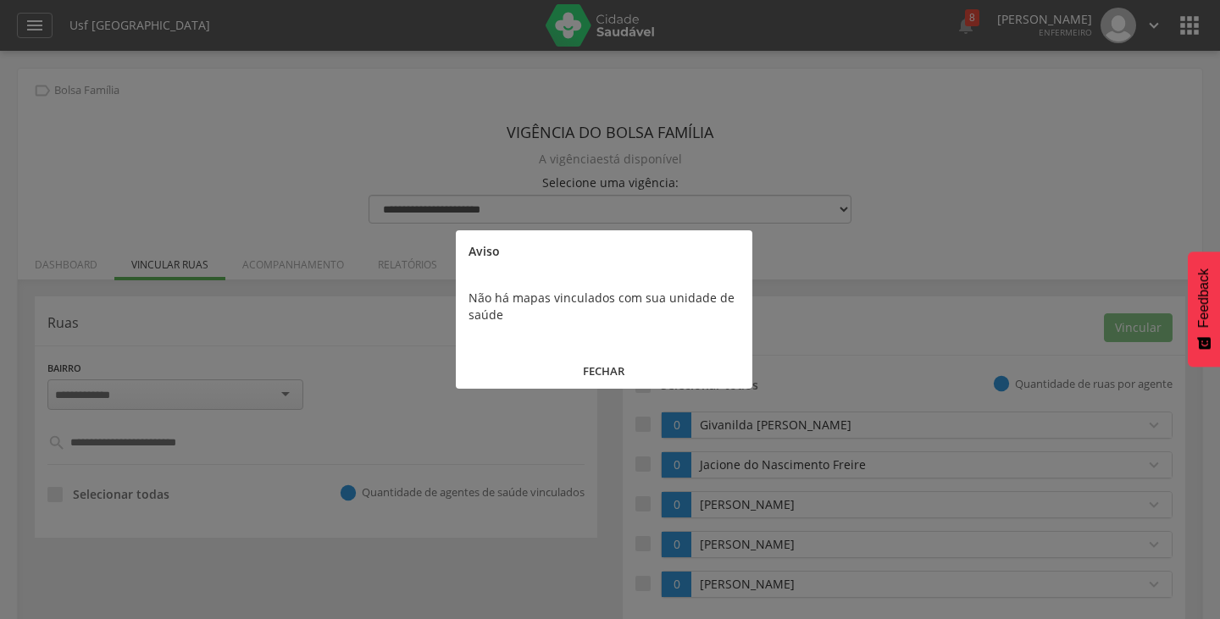
click at [596, 369] on button "FECHAR" at bounding box center [604, 371] width 297 height 36
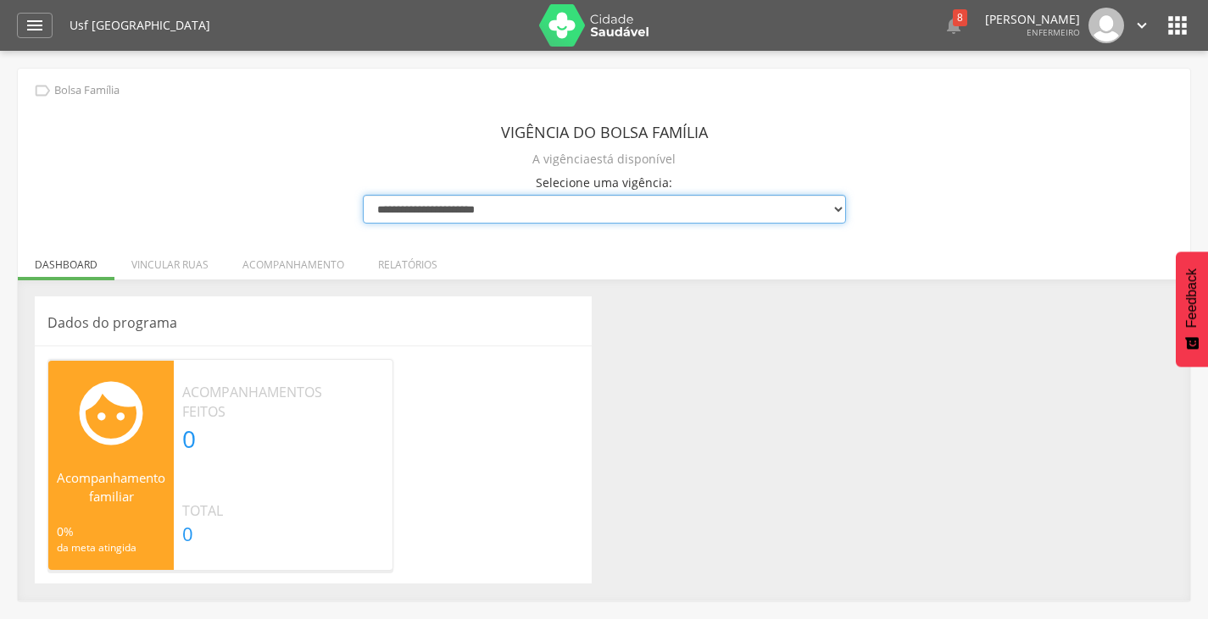
click at [436, 210] on select "**********" at bounding box center [604, 209] width 483 height 29
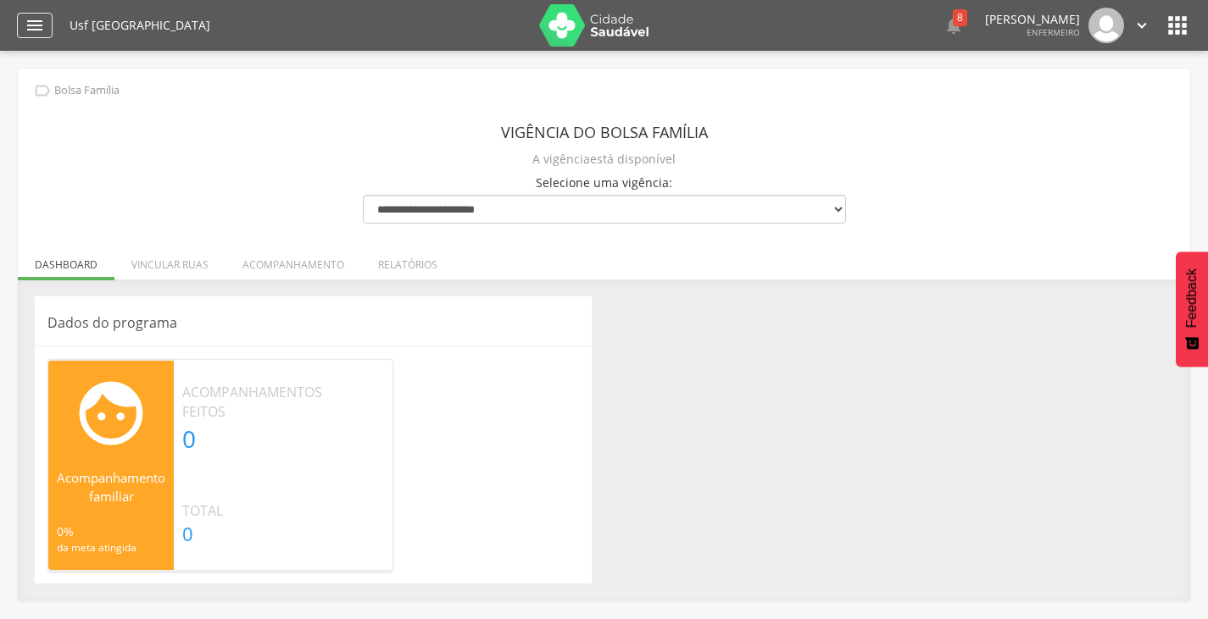
click at [16, 24] on header " Dashboard Supervisão Produtividade Mapa da Cidade App desatualizado Última si…" at bounding box center [604, 25] width 1208 height 51
click at [29, 28] on icon "" at bounding box center [35, 25] width 20 height 20
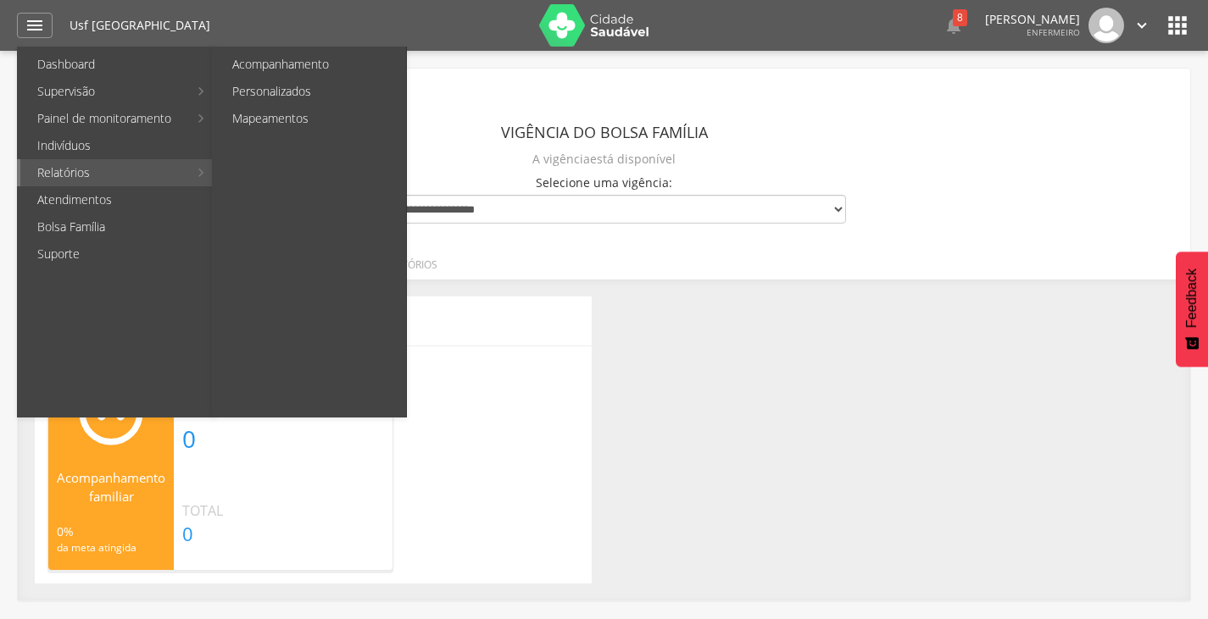
click at [61, 174] on link "Relatórios" at bounding box center [104, 172] width 168 height 27
click at [278, 66] on link "Acompanhamento" at bounding box center [310, 64] width 191 height 27
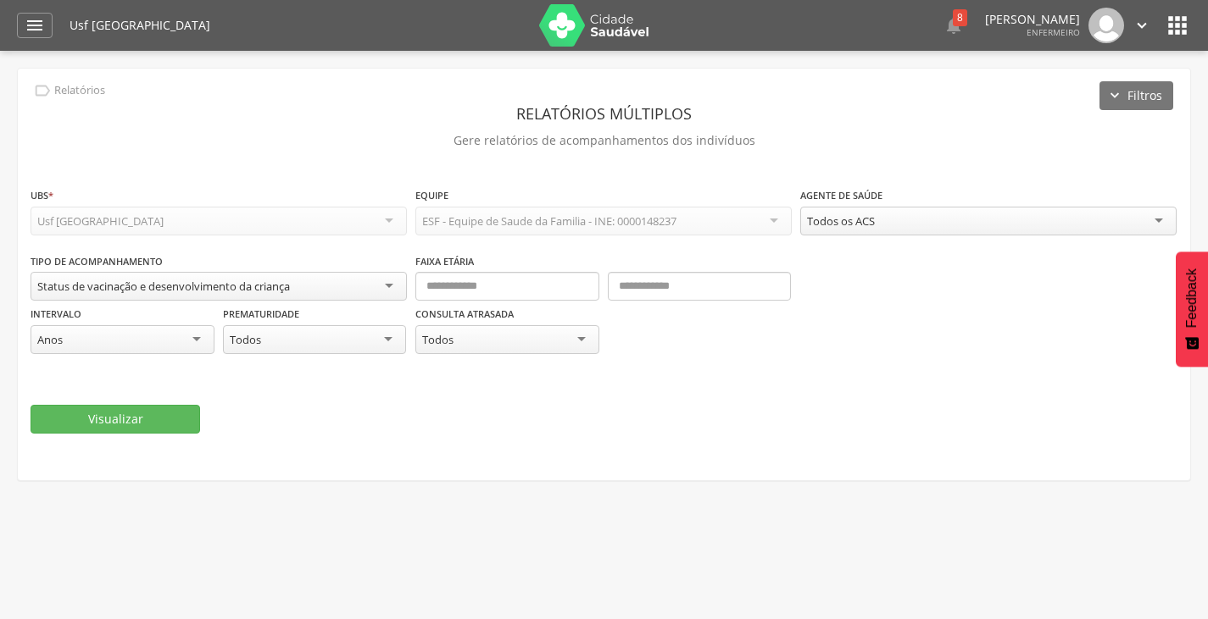
click at [302, 289] on div "Status de vacinação e desenvolvimento da criança" at bounding box center [219, 286] width 376 height 29
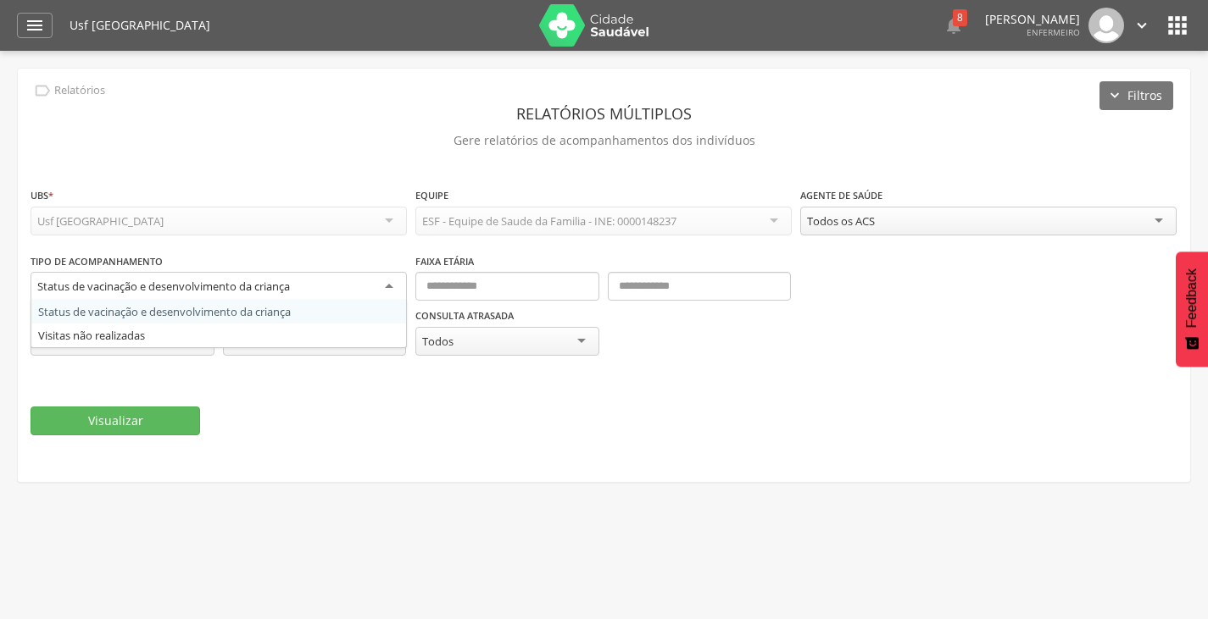
click at [302, 289] on div "Status de vacinação e desenvolvimento da criança" at bounding box center [219, 287] width 376 height 31
click at [454, 414] on div "Visualizar" at bounding box center [604, 421] width 1147 height 29
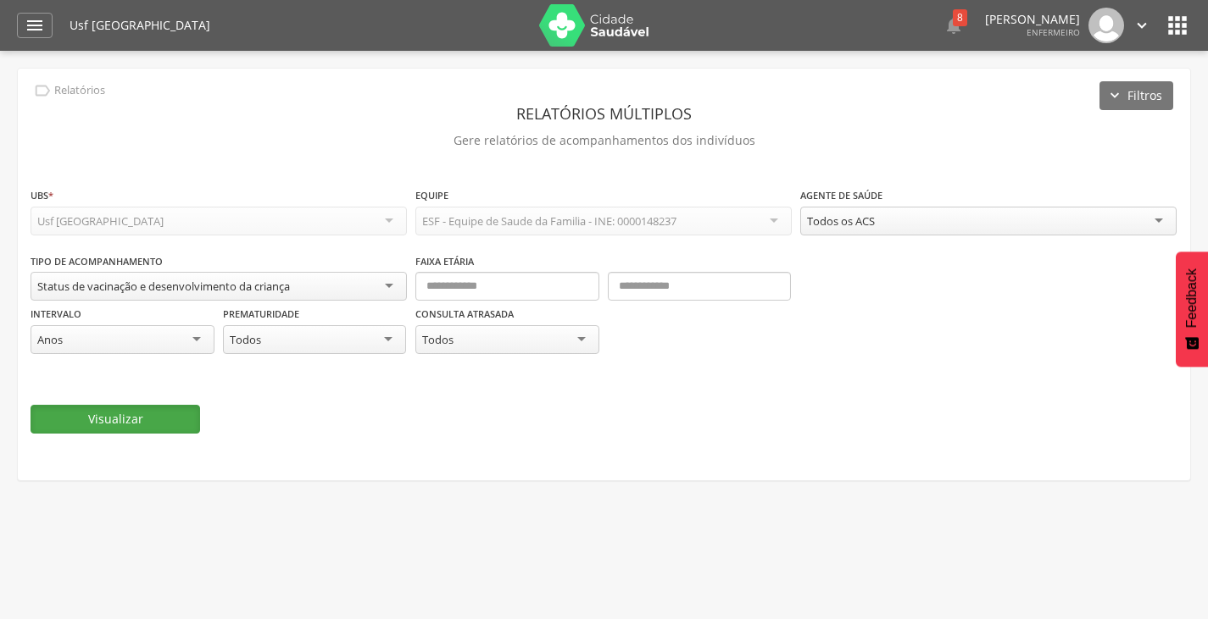
click at [97, 415] on button "Visualizar" at bounding box center [115, 419] width 169 height 29
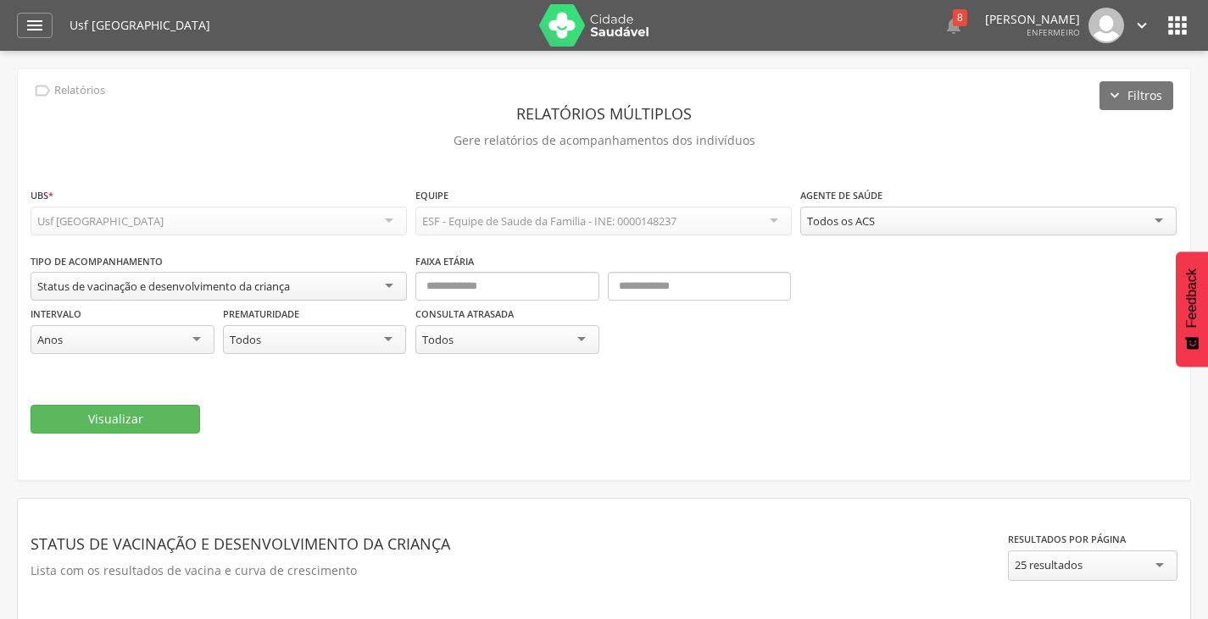
click at [24, 10] on div " Dashboard Supervisão Produtividade Mapa da Cidade App desatualizado Última si…" at bounding box center [604, 25] width 1174 height 51
click at [43, 25] on icon "" at bounding box center [35, 25] width 20 height 20
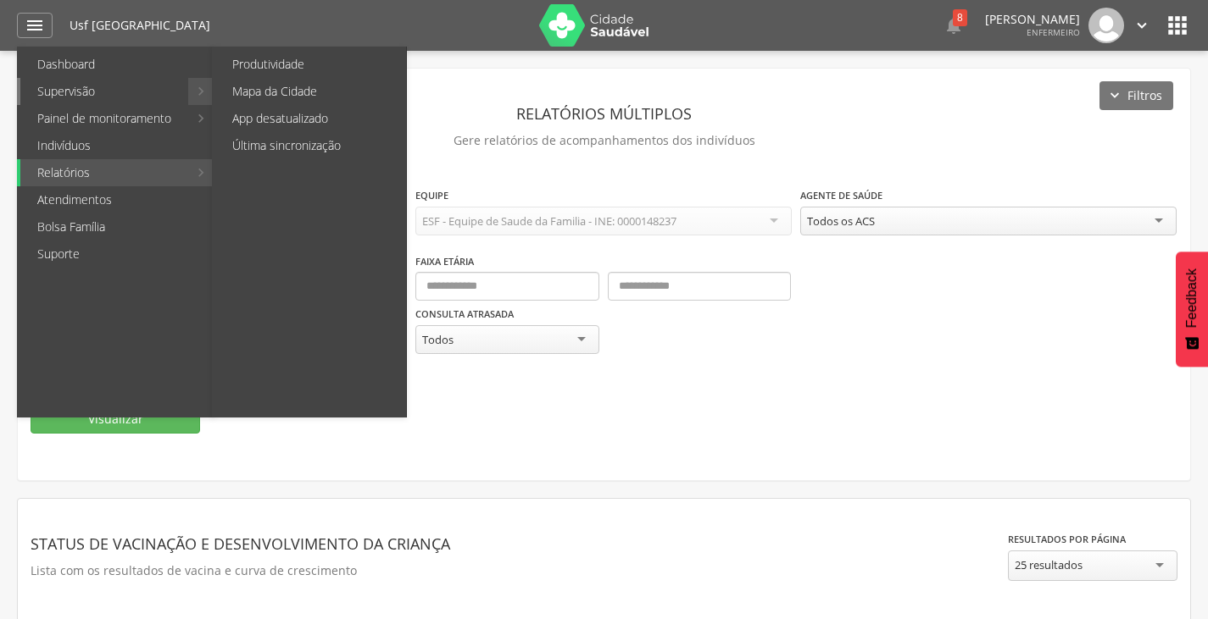
click at [153, 95] on link "Supervisão" at bounding box center [104, 91] width 168 height 27
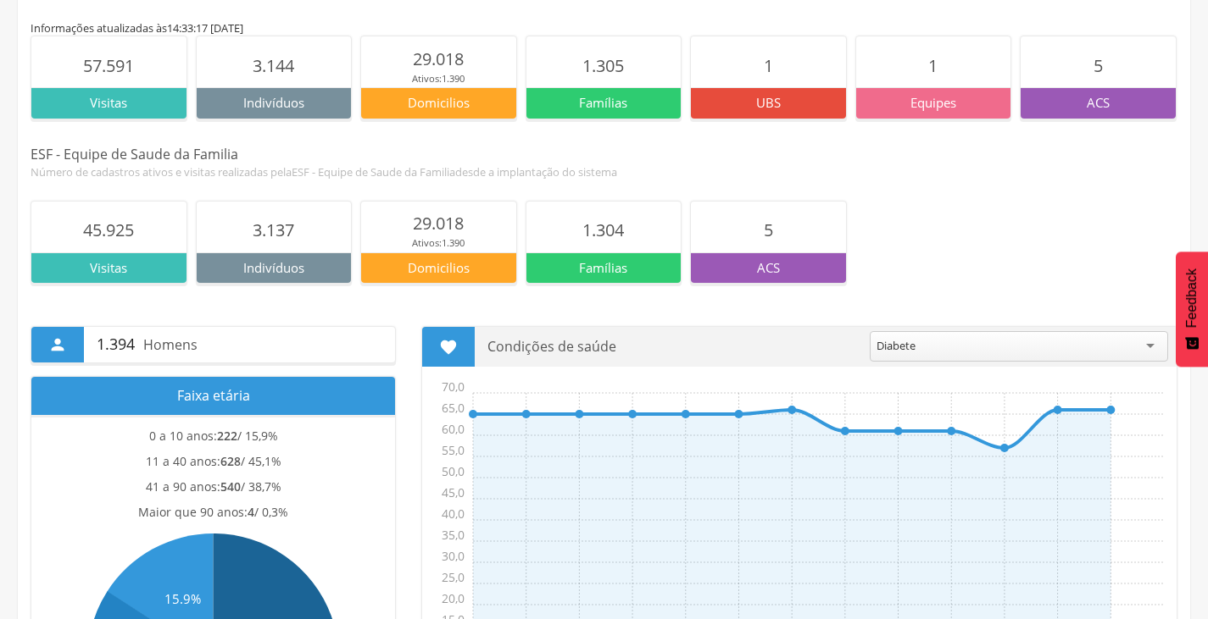
scroll to position [339, 0]
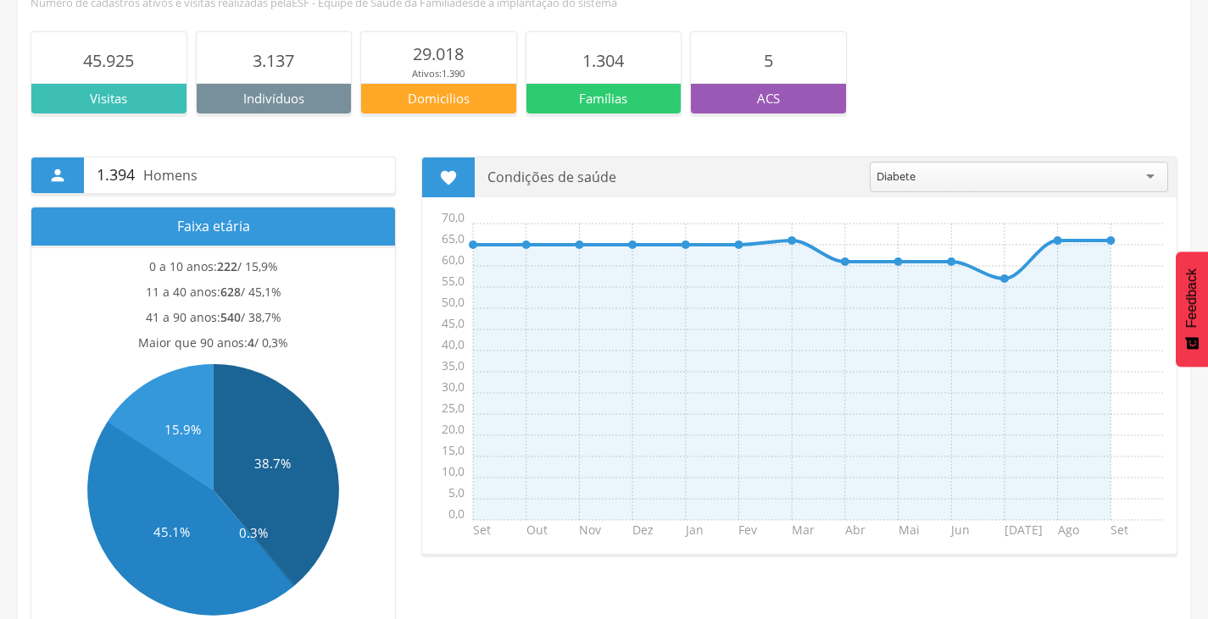
click at [1114, 181] on div "Diabete" at bounding box center [1018, 177] width 298 height 31
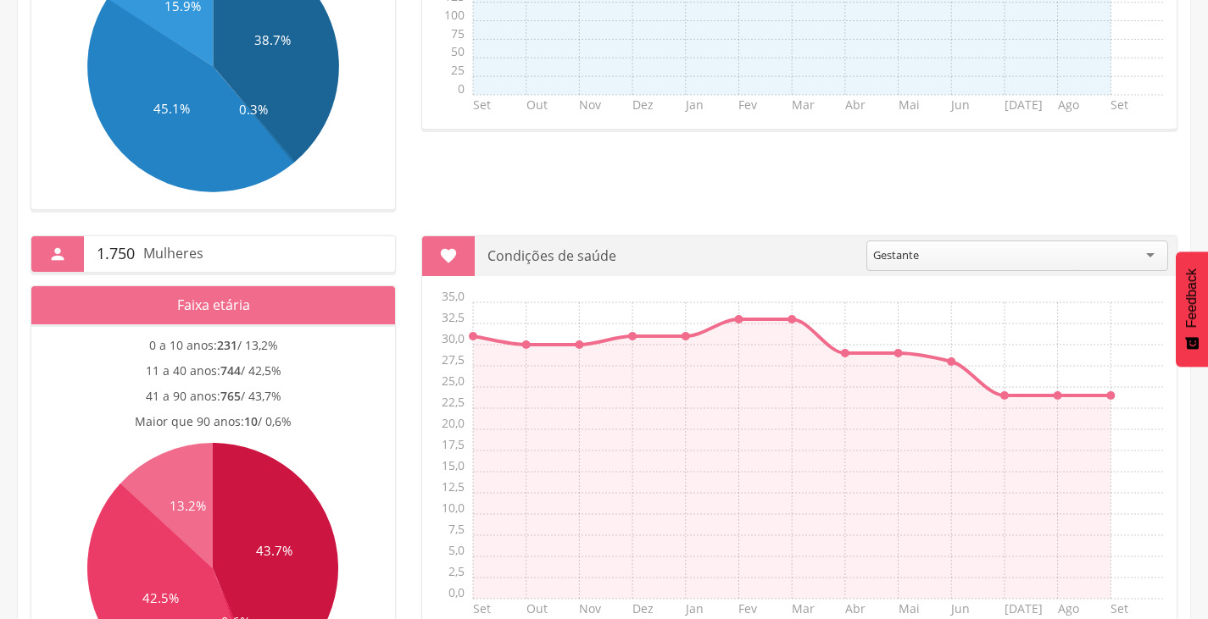
scroll to position [847, 0]
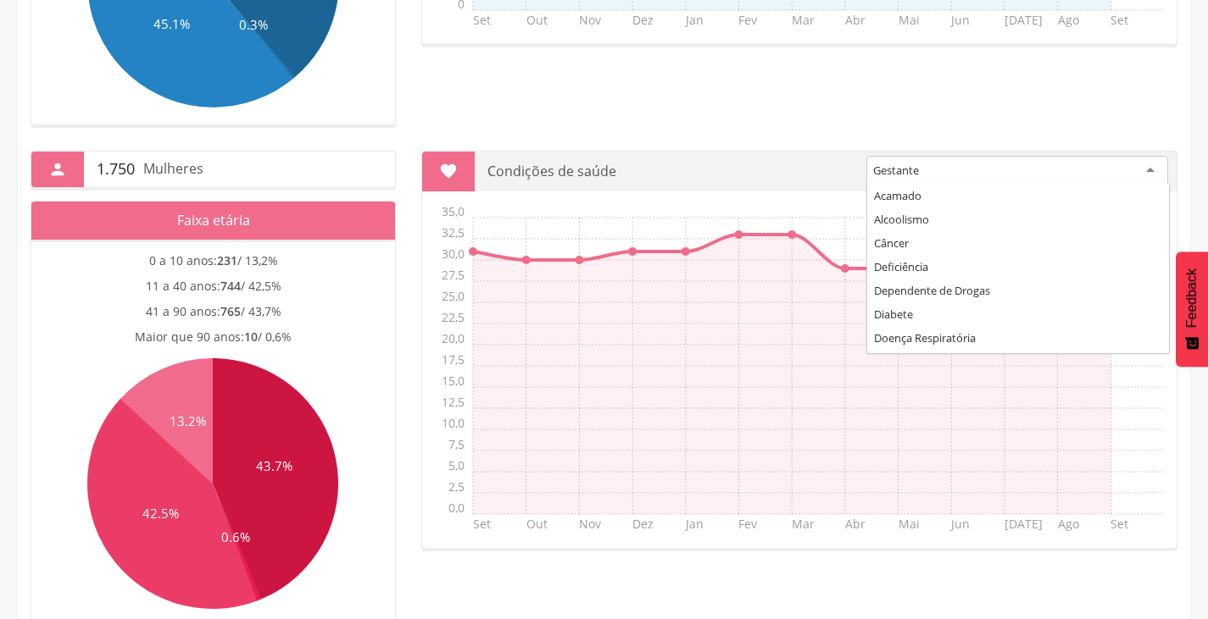
click at [1003, 174] on div "Gestante" at bounding box center [1017, 171] width 302 height 31
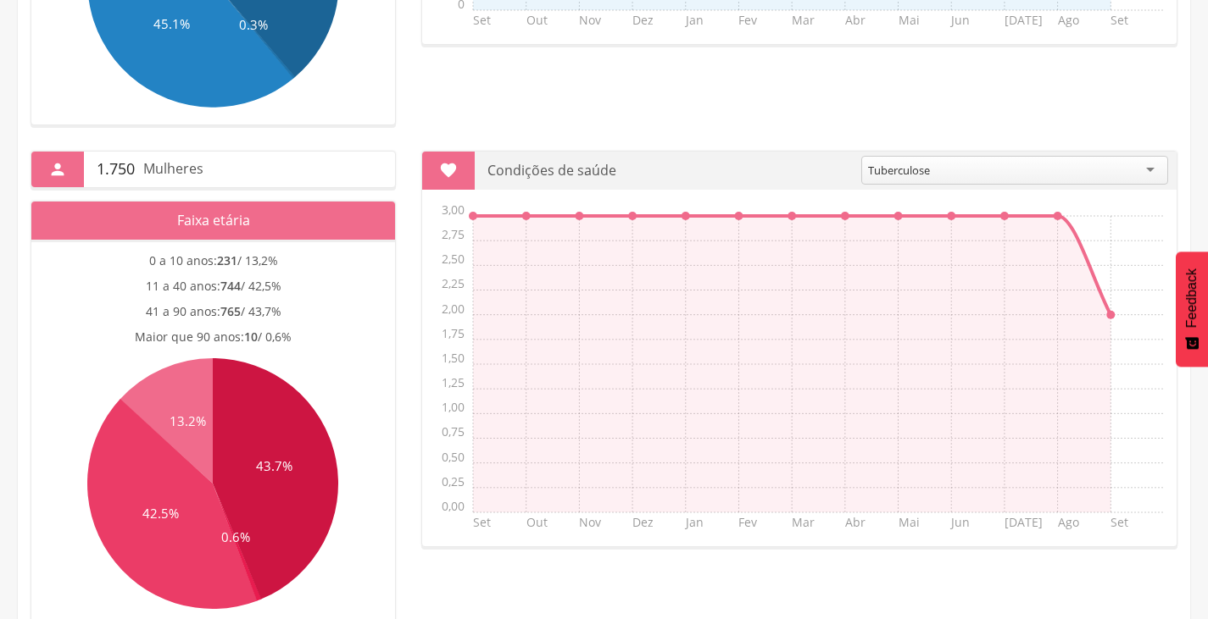
scroll to position [886, 0]
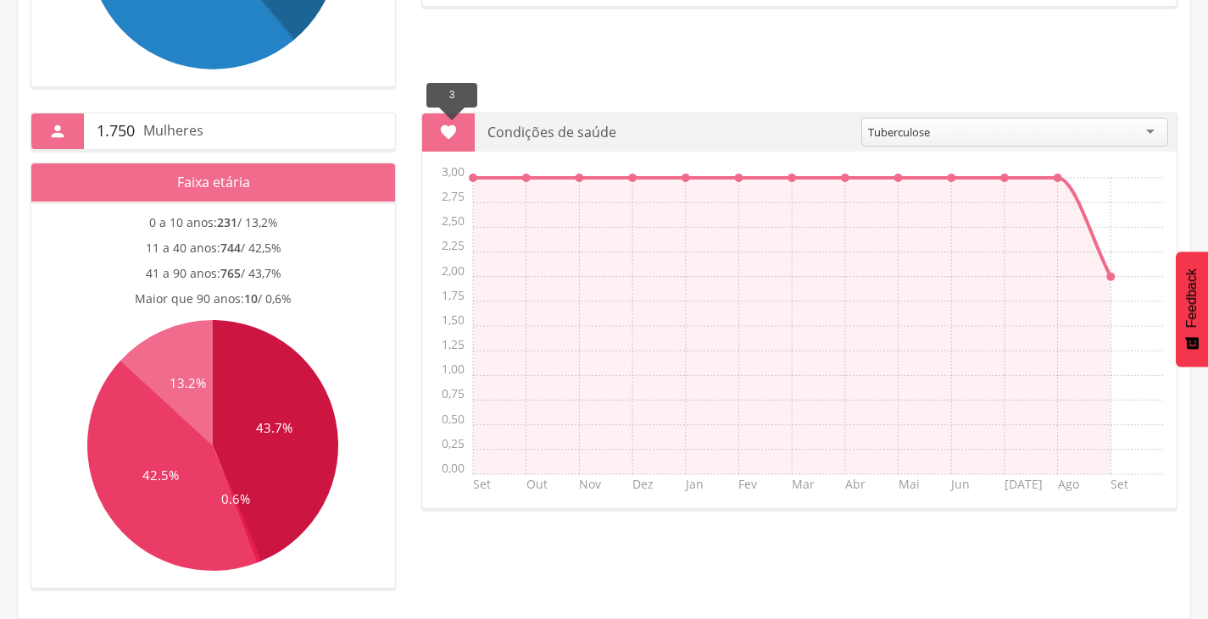
click at [473, 178] on line at bounding box center [473, 178] width 0 height 0
click at [462, 135] on div "" at bounding box center [448, 133] width 53 height 38
click at [436, 134] on div "" at bounding box center [448, 133] width 53 height 38
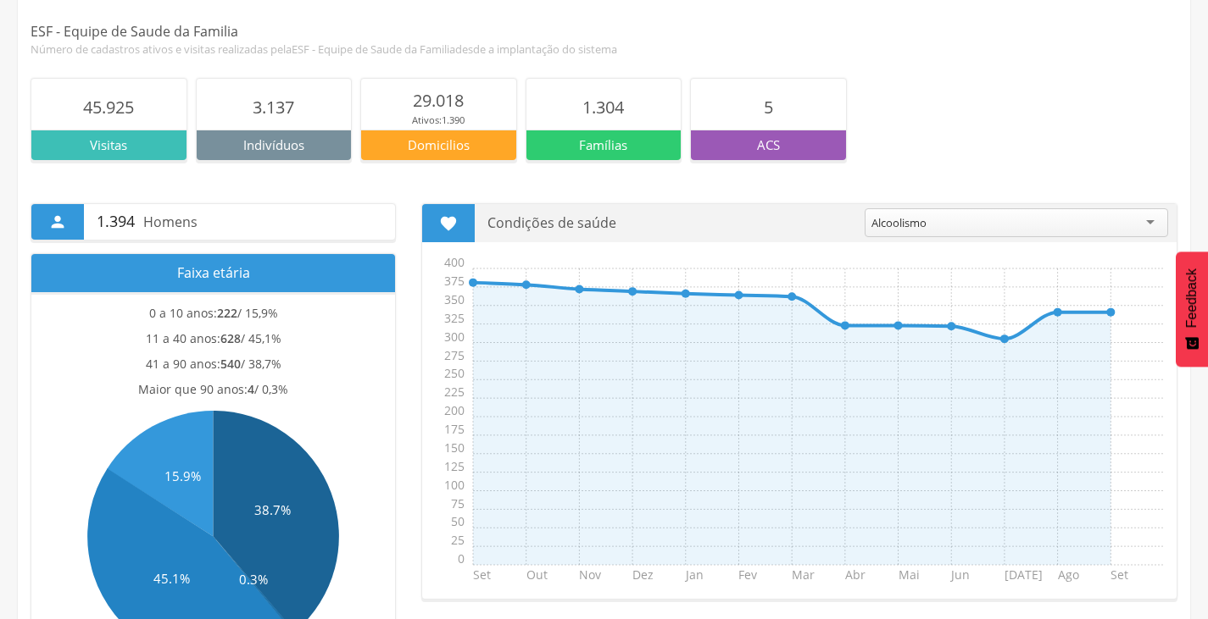
scroll to position [0, 0]
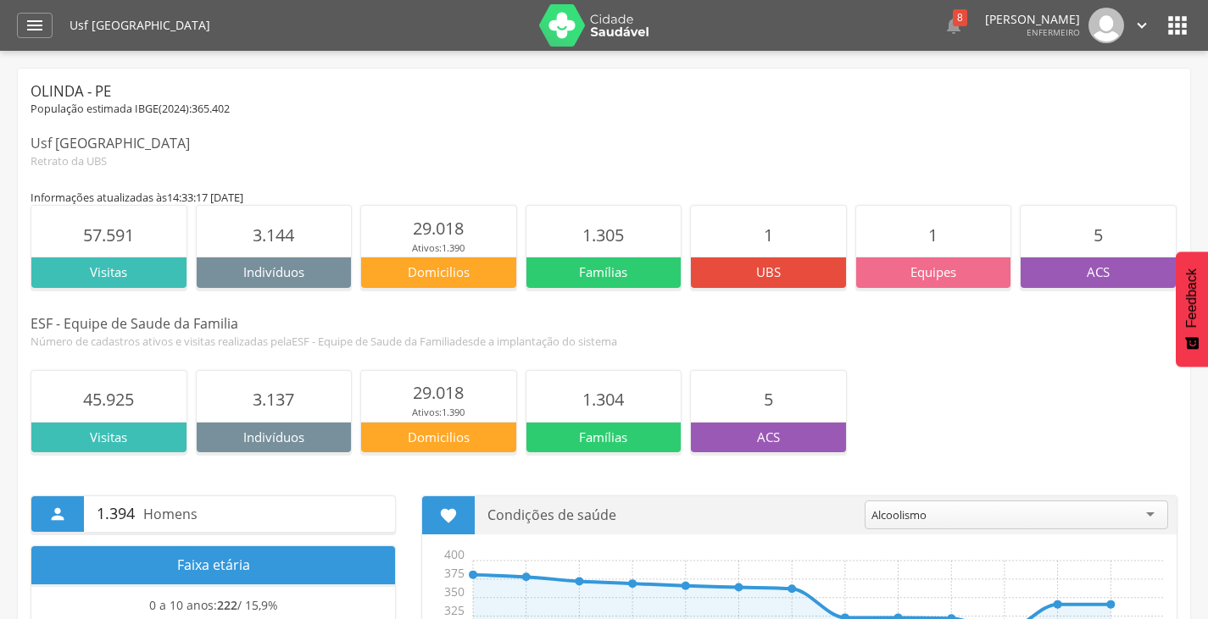
click at [311, 435] on p "Indivíduos" at bounding box center [274, 438] width 155 height 18
click at [275, 409] on span "3.137" at bounding box center [274, 399] width 42 height 23
click at [35, 22] on icon "" at bounding box center [35, 25] width 20 height 20
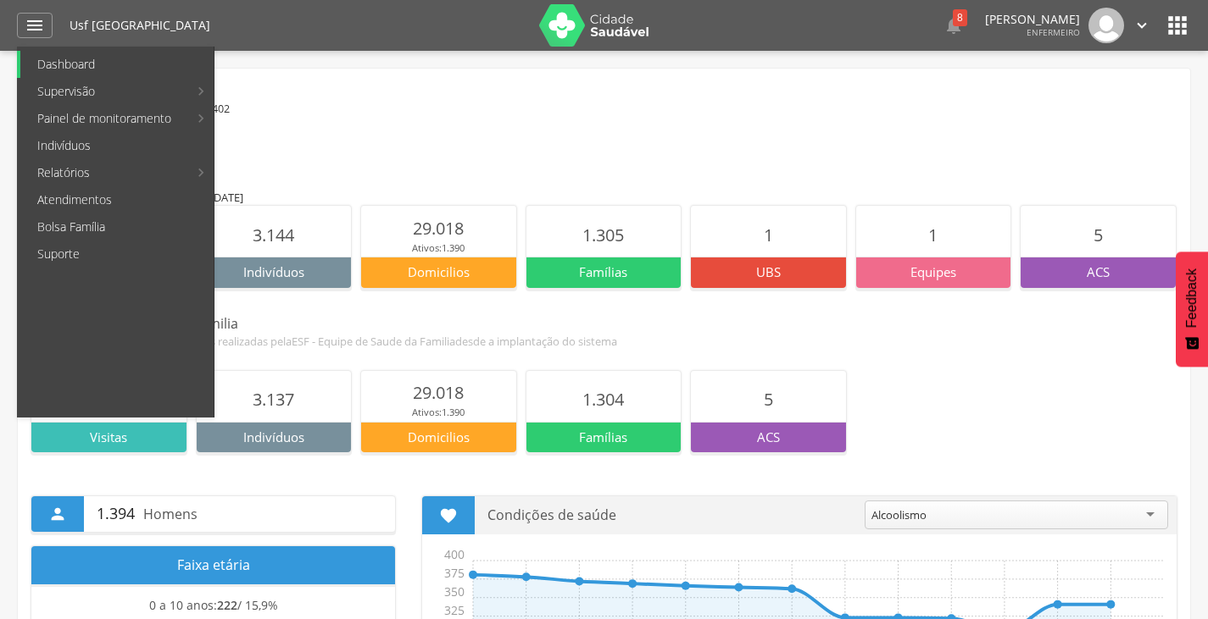
click at [56, 69] on link "Dashboard" at bounding box center [116, 64] width 193 height 27
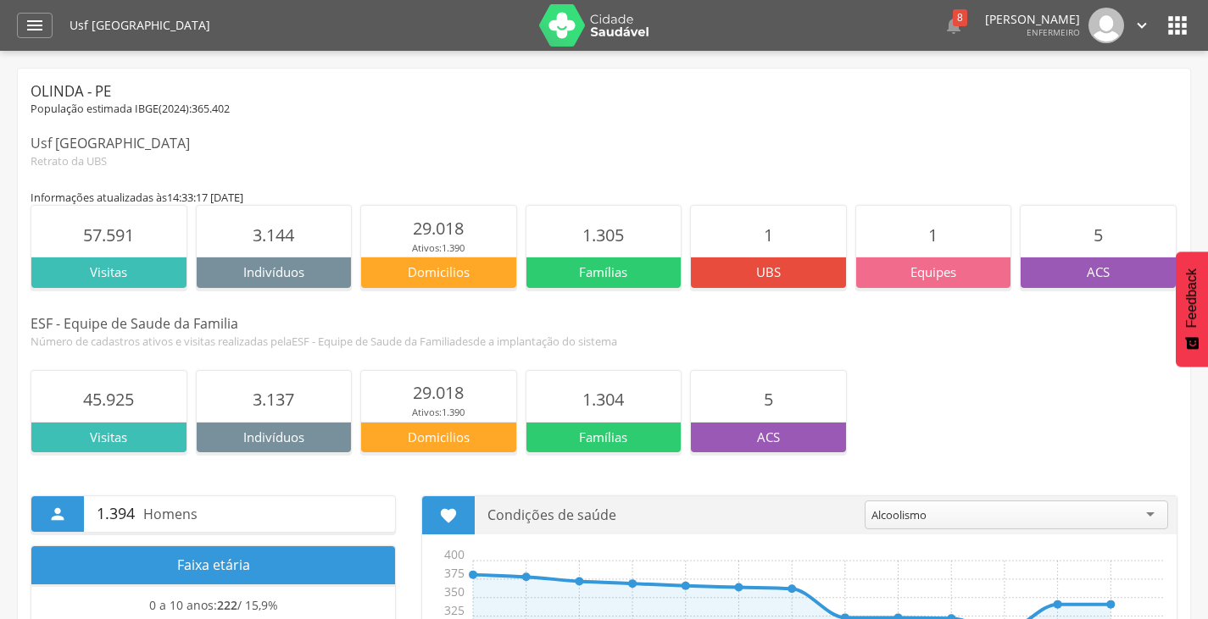
click at [1174, 36] on icon "" at bounding box center [1177, 25] width 27 height 27
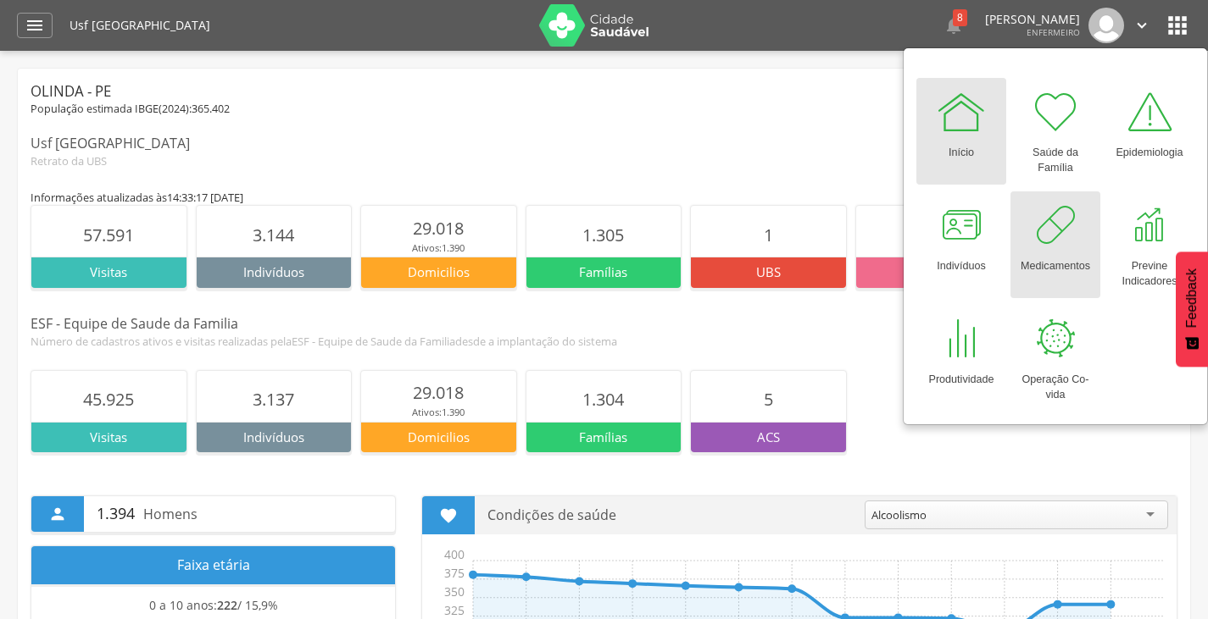
click at [1036, 252] on div "Medicamentos" at bounding box center [1054, 263] width 69 height 24
